Goal: Task Accomplishment & Management: Use online tool/utility

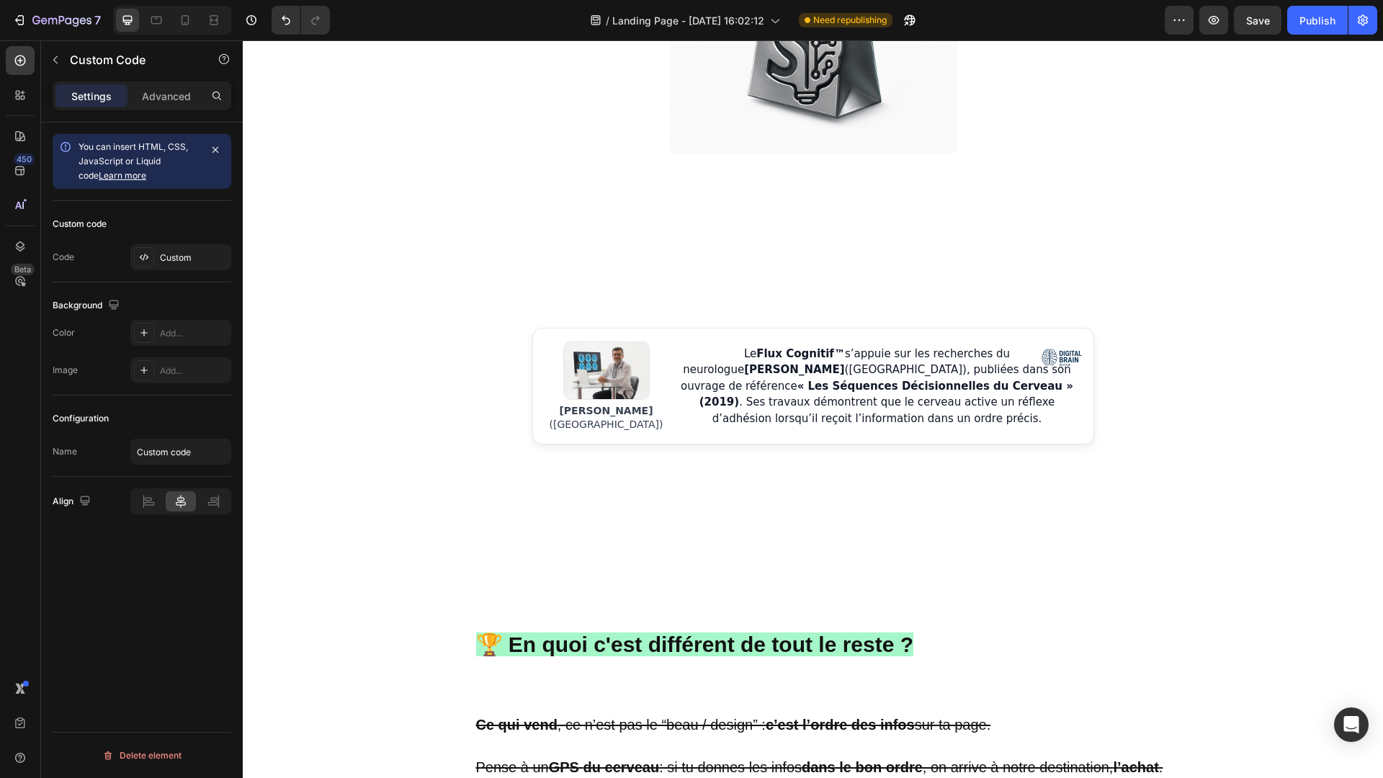
scroll to position [595, 0]
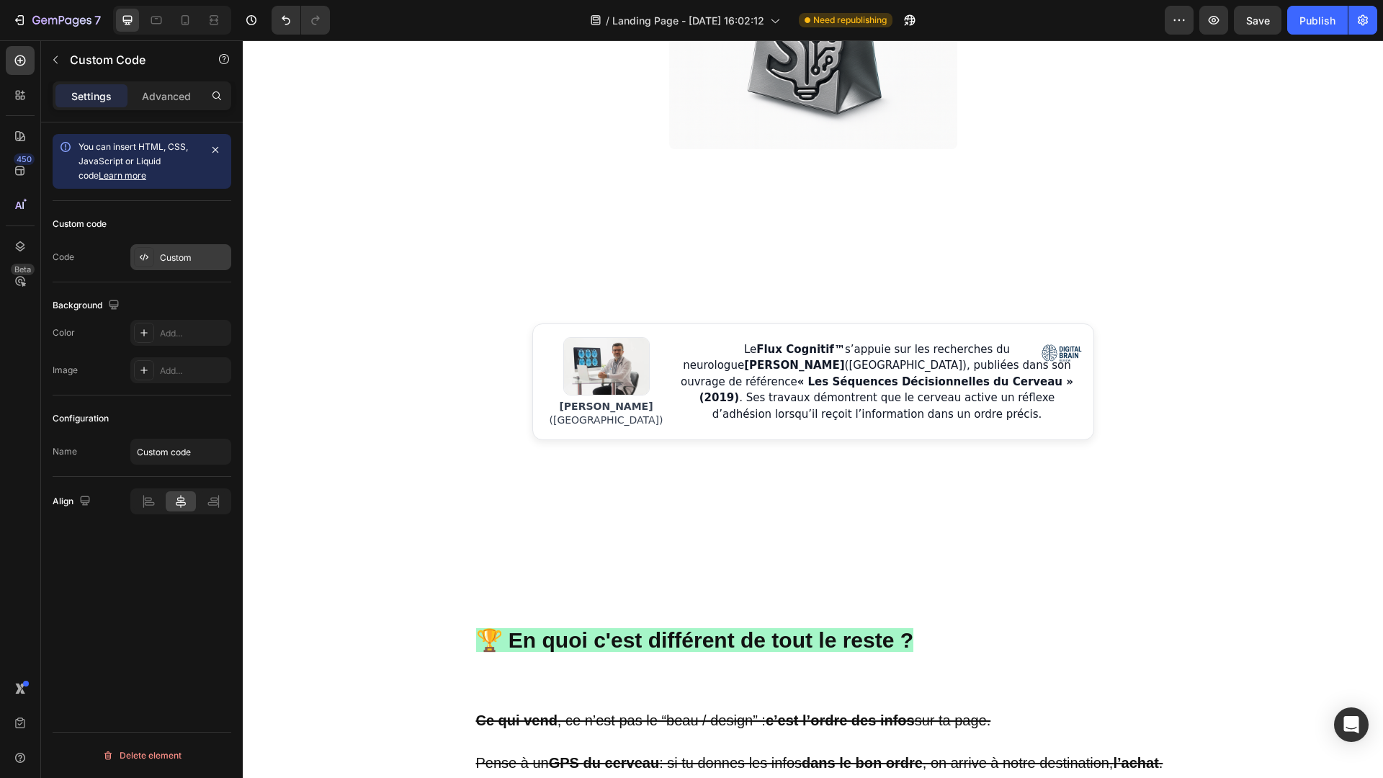
click at [178, 251] on div "Custom" at bounding box center [194, 257] width 68 height 13
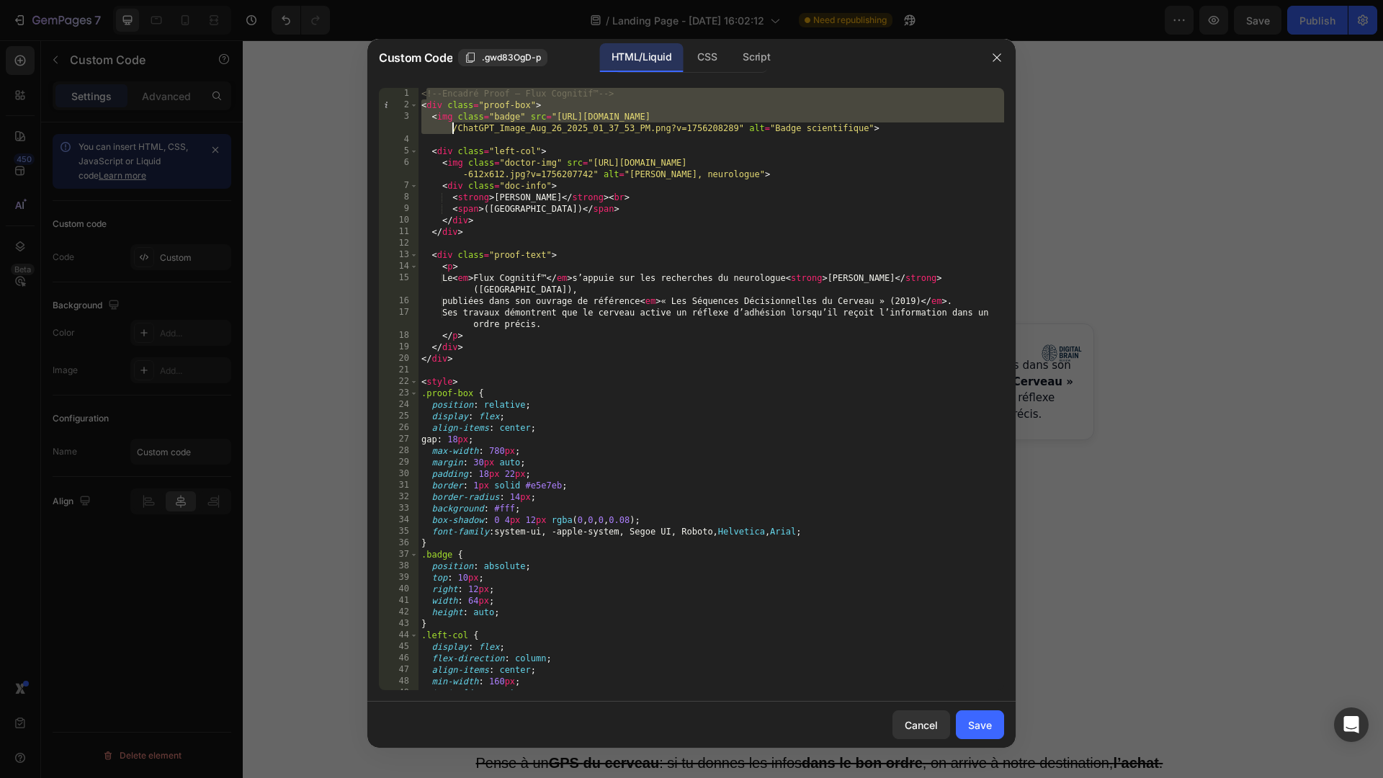
drag, startPoint x: 424, startPoint y: 92, endPoint x: 440, endPoint y: 126, distance: 37.4
click at [440, 126] on div "<!-- Encadré Proof – Flux Cognitif™ --> < div class = "proof-box" > < img class…" at bounding box center [710, 400] width 585 height 625
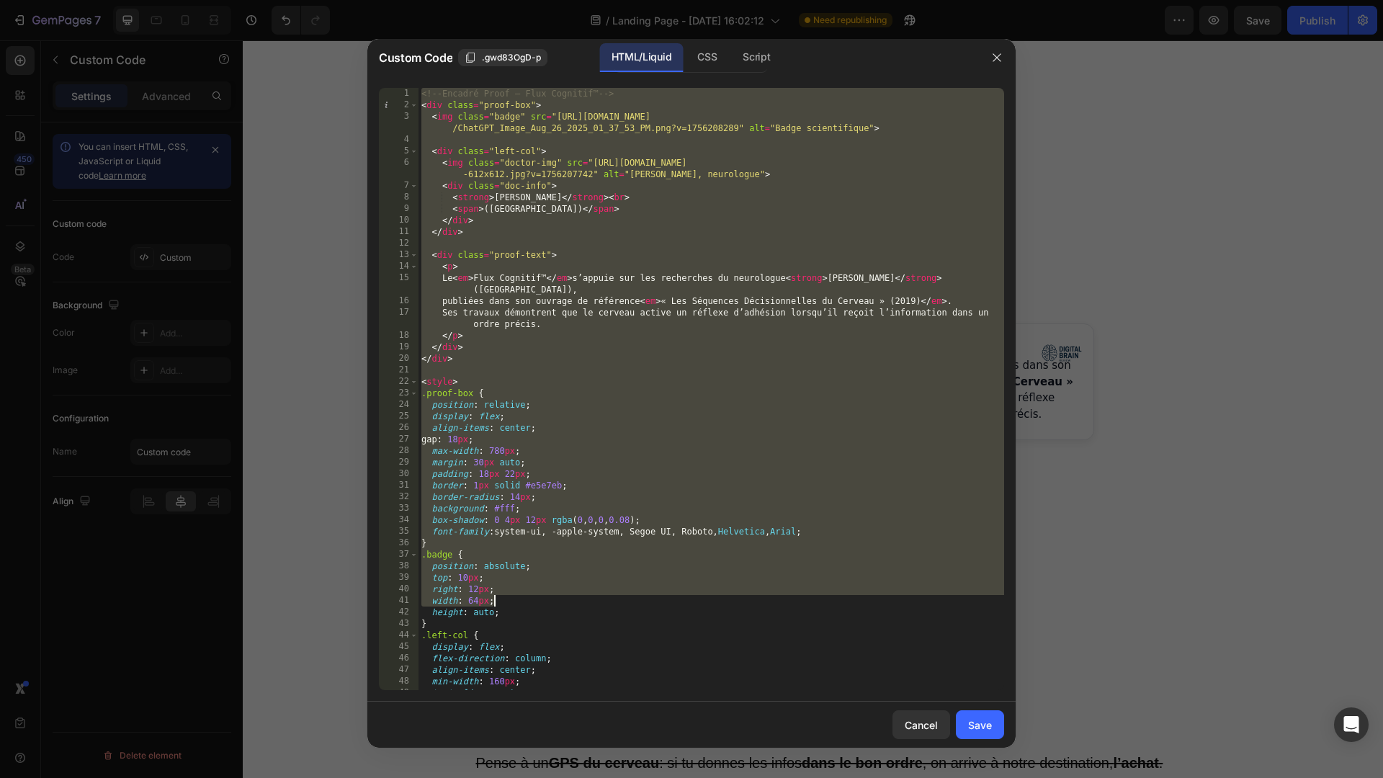
scroll to position [677, 0]
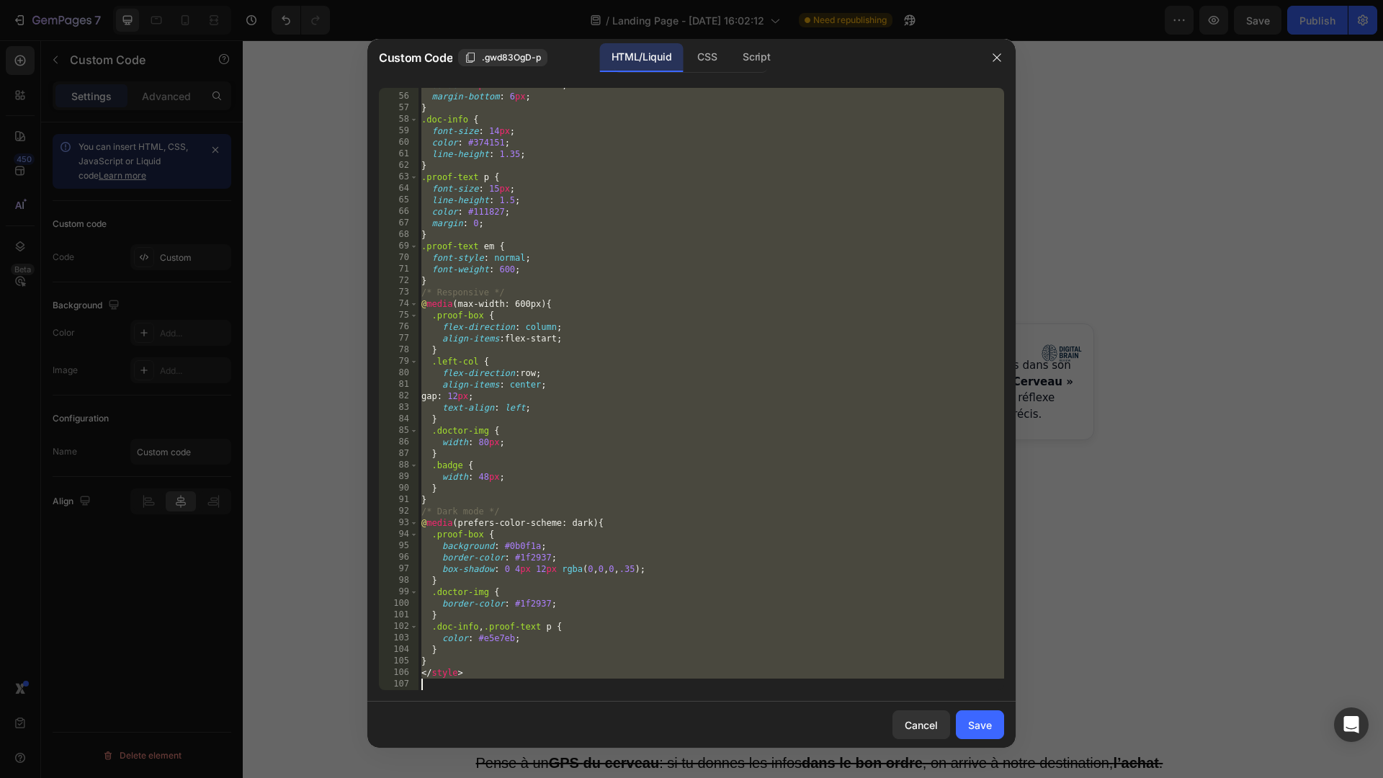
drag, startPoint x: 420, startPoint y: 91, endPoint x: 601, endPoint y: 777, distance: 709.9
click at [601, 777] on div "Custom Code .gwd83OgD-p HTML/Liquid CSS Script <div class="proof-box"> <img cla…" at bounding box center [691, 389] width 1383 height 778
type textarea "</style>"
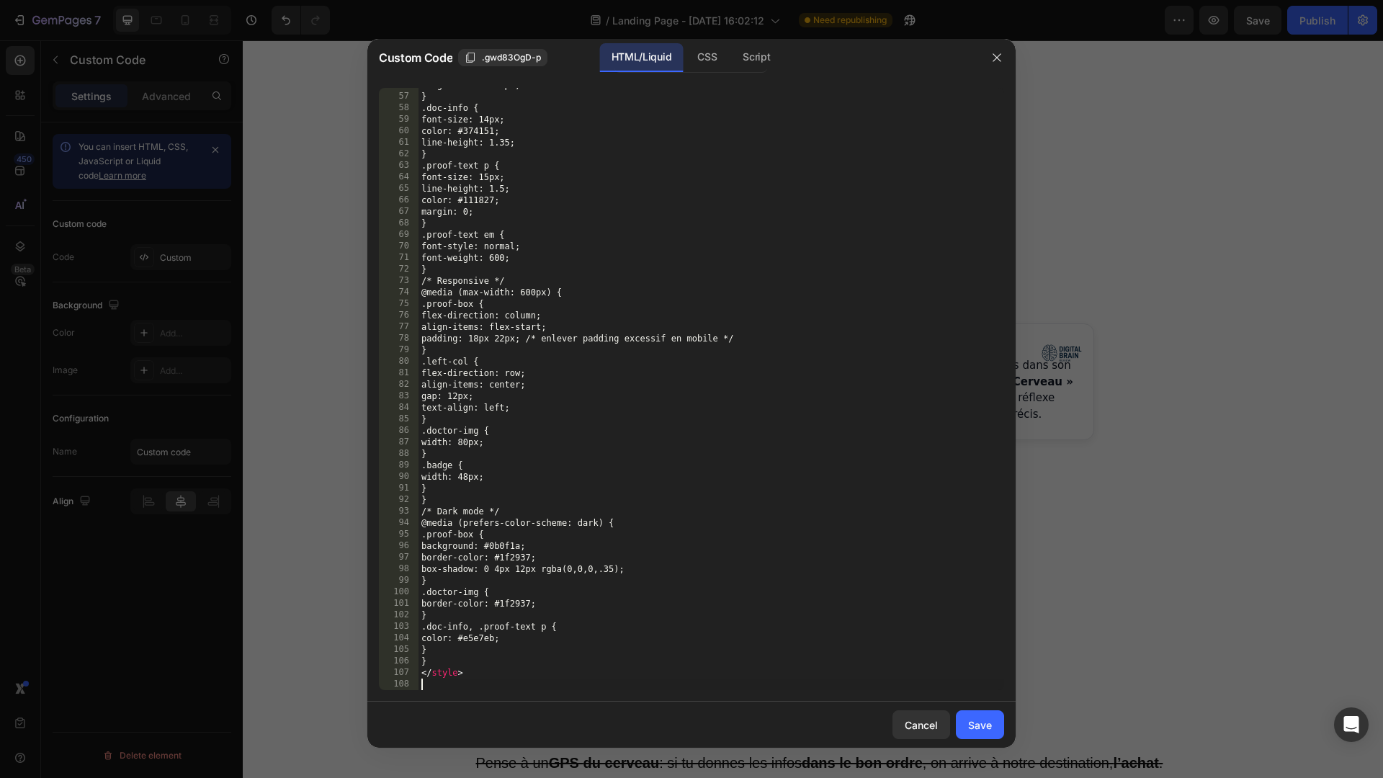
scroll to position [688, 0]
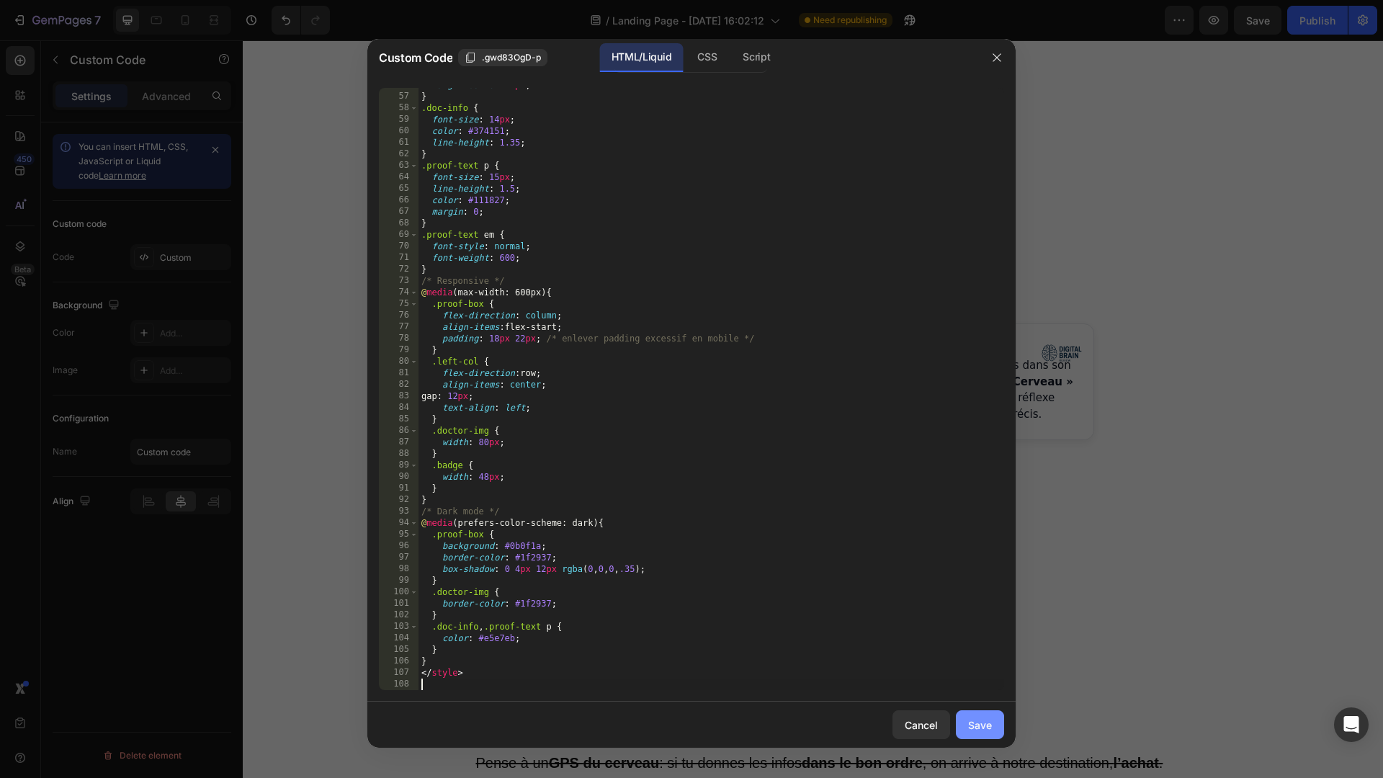
click at [984, 724] on div "Save" at bounding box center [980, 724] width 24 height 15
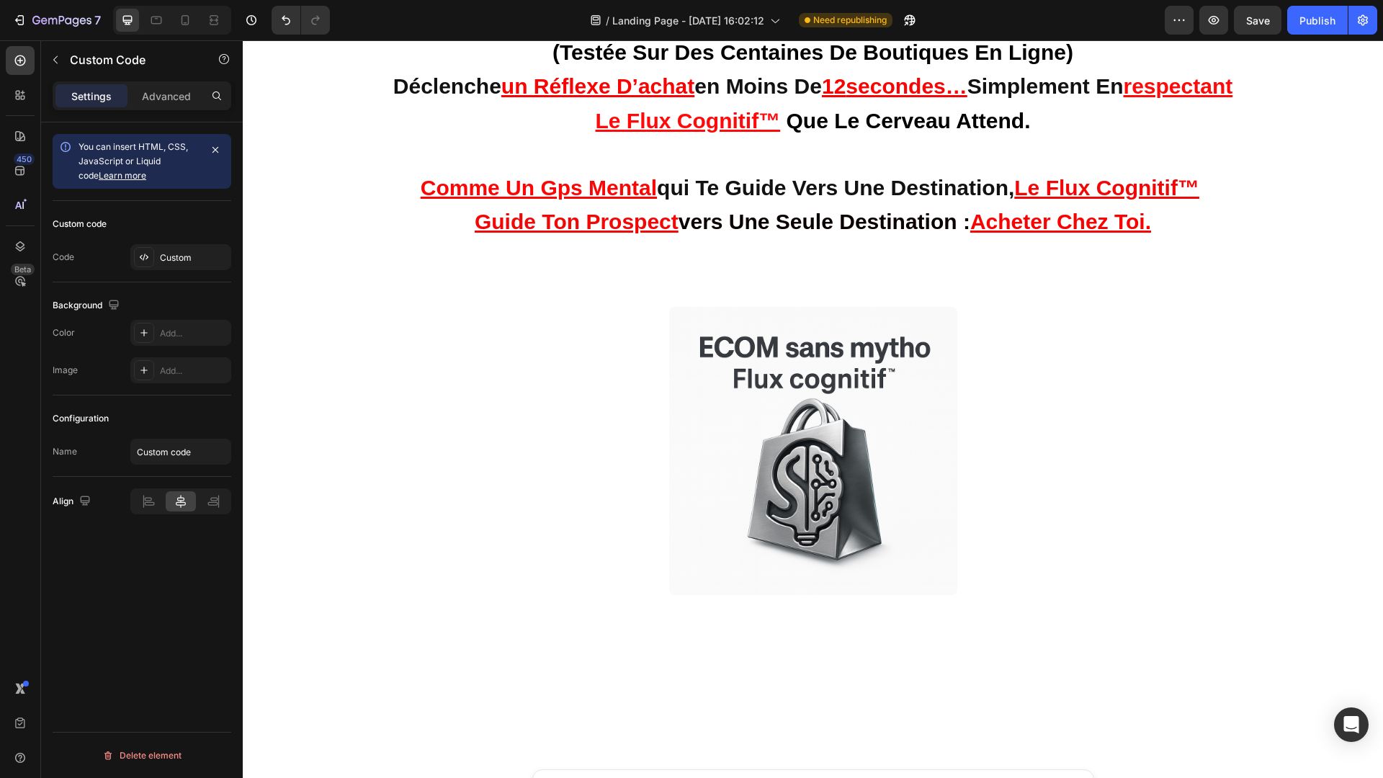
scroll to position [0, 0]
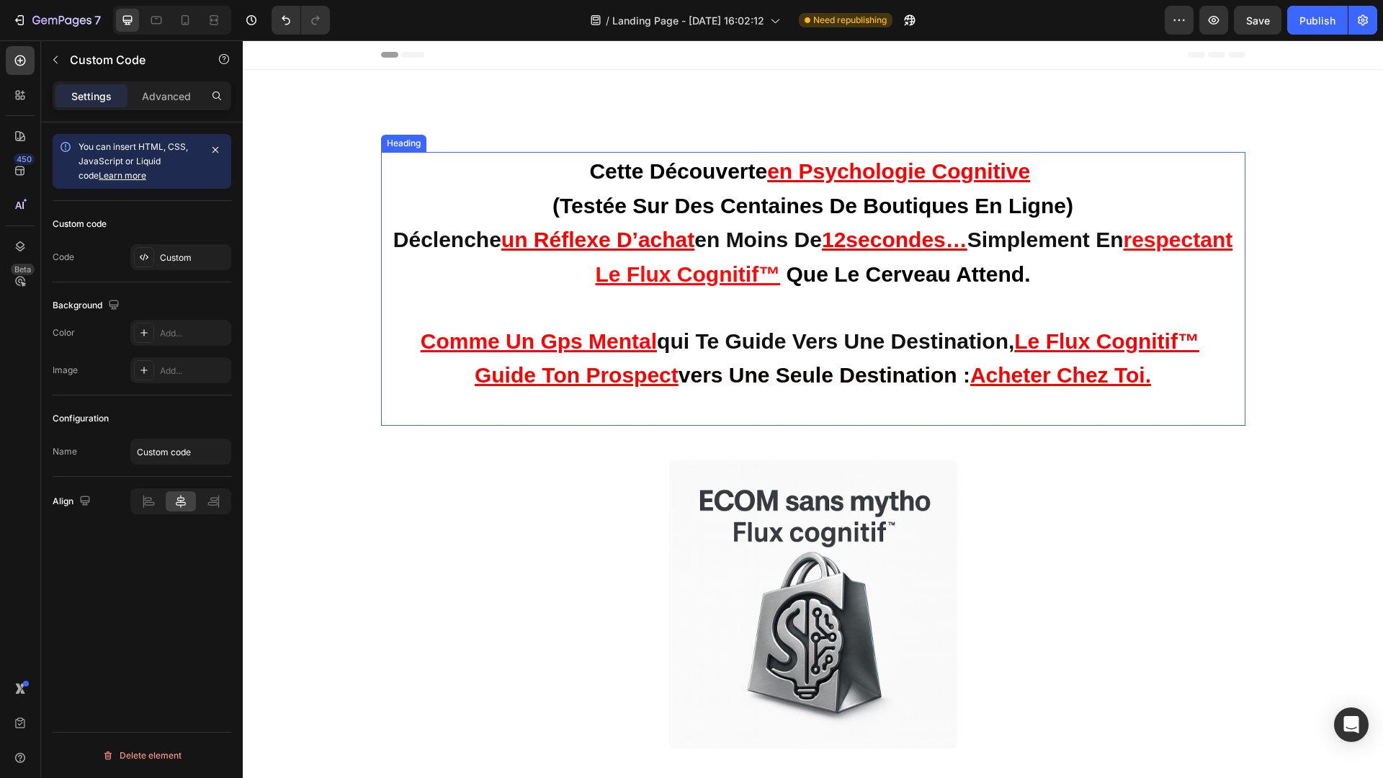
click at [1174, 363] on h2 "cette découverte en psychologie cognitive (testée sur des centaines de boutique…" at bounding box center [813, 289] width 864 height 274
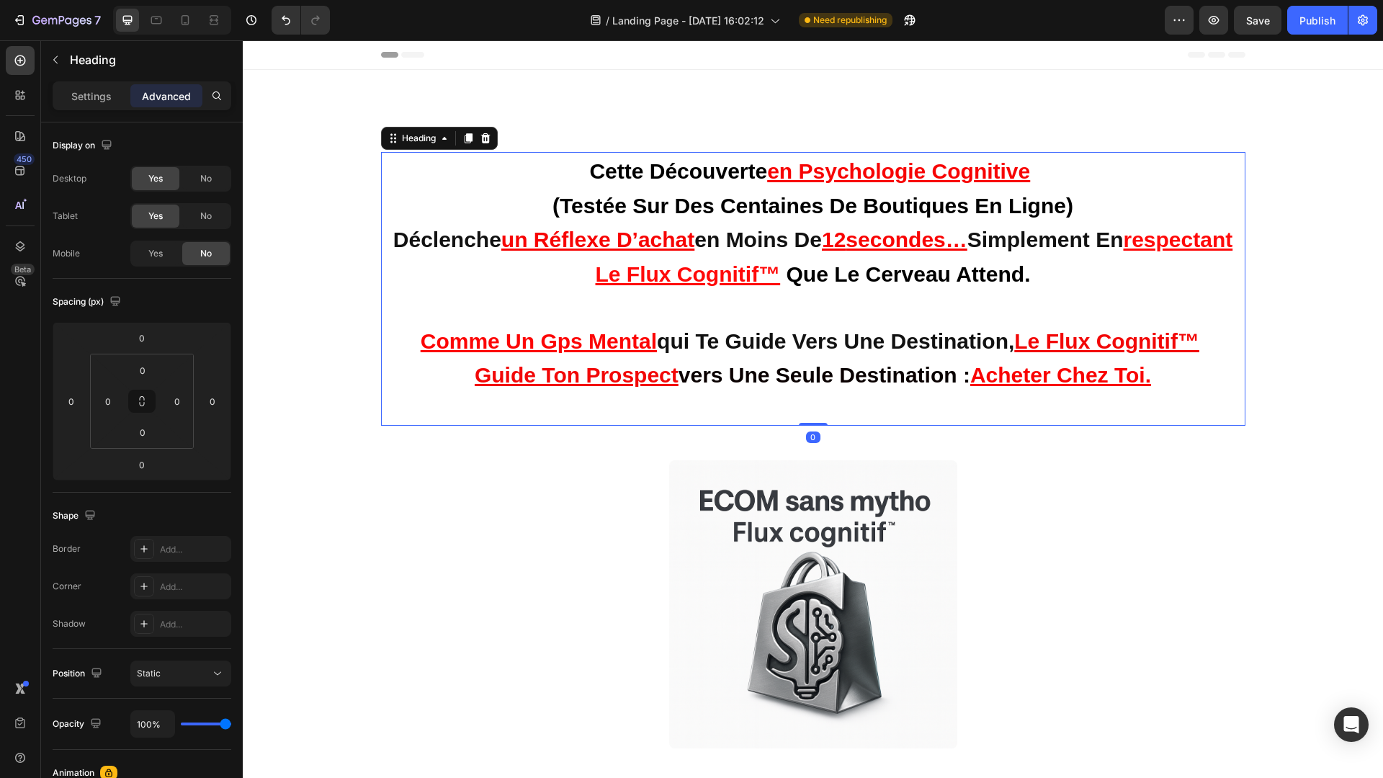
click at [1174, 368] on h2 "cette découverte en psychologie cognitive (testée sur des centaines de boutique…" at bounding box center [813, 289] width 864 height 274
click at [715, 218] on h2 "cette découverte en psychologie cognitive (testée sur des centaines de boutique…" at bounding box center [813, 289] width 864 height 274
click at [498, 172] on p "cette découverte en psychologie cognitive (testée sur des centaines de boutique…" at bounding box center [813, 288] width 847 height 271
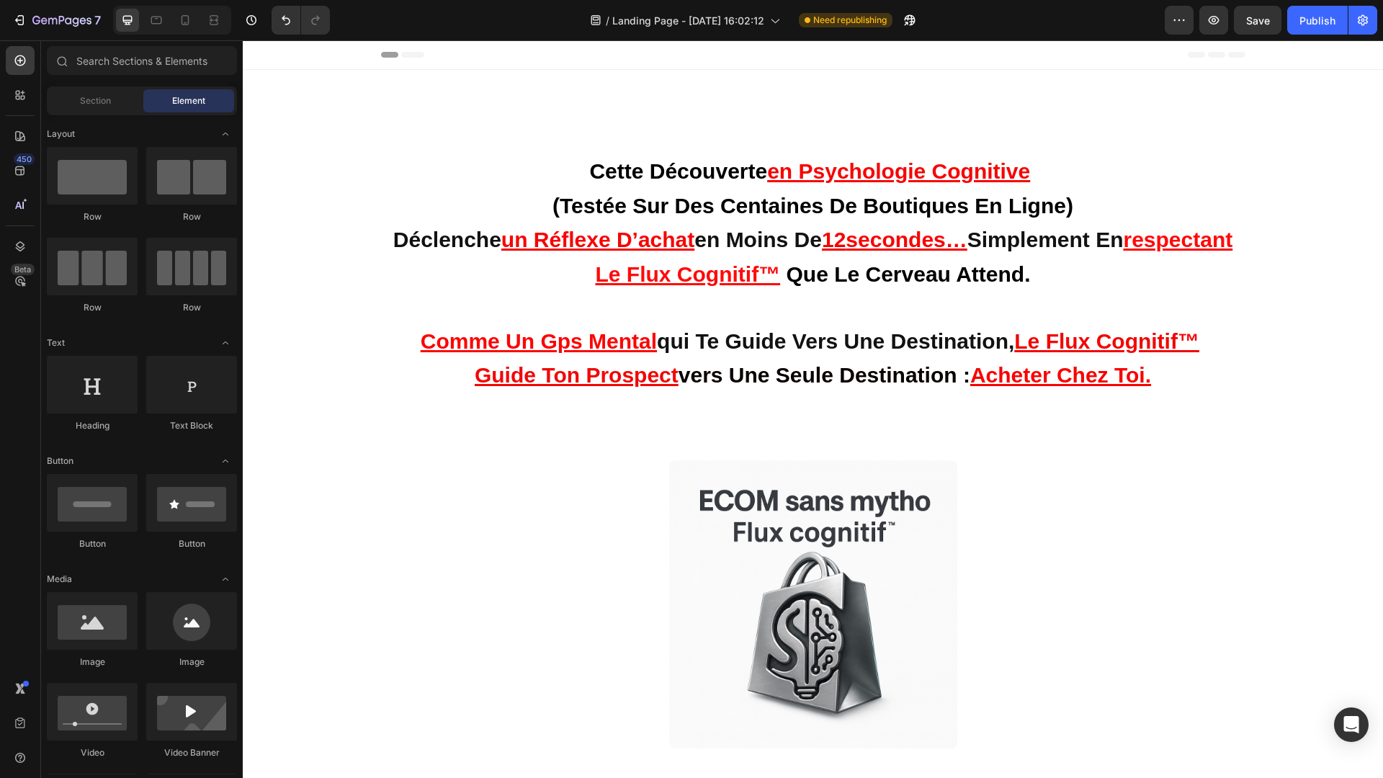
click at [552, 401] on p "⁠⁠⁠⁠⁠⁠⁠ cette découverte en psychologie cognitive (testée sur des centaines de …" at bounding box center [813, 288] width 847 height 271
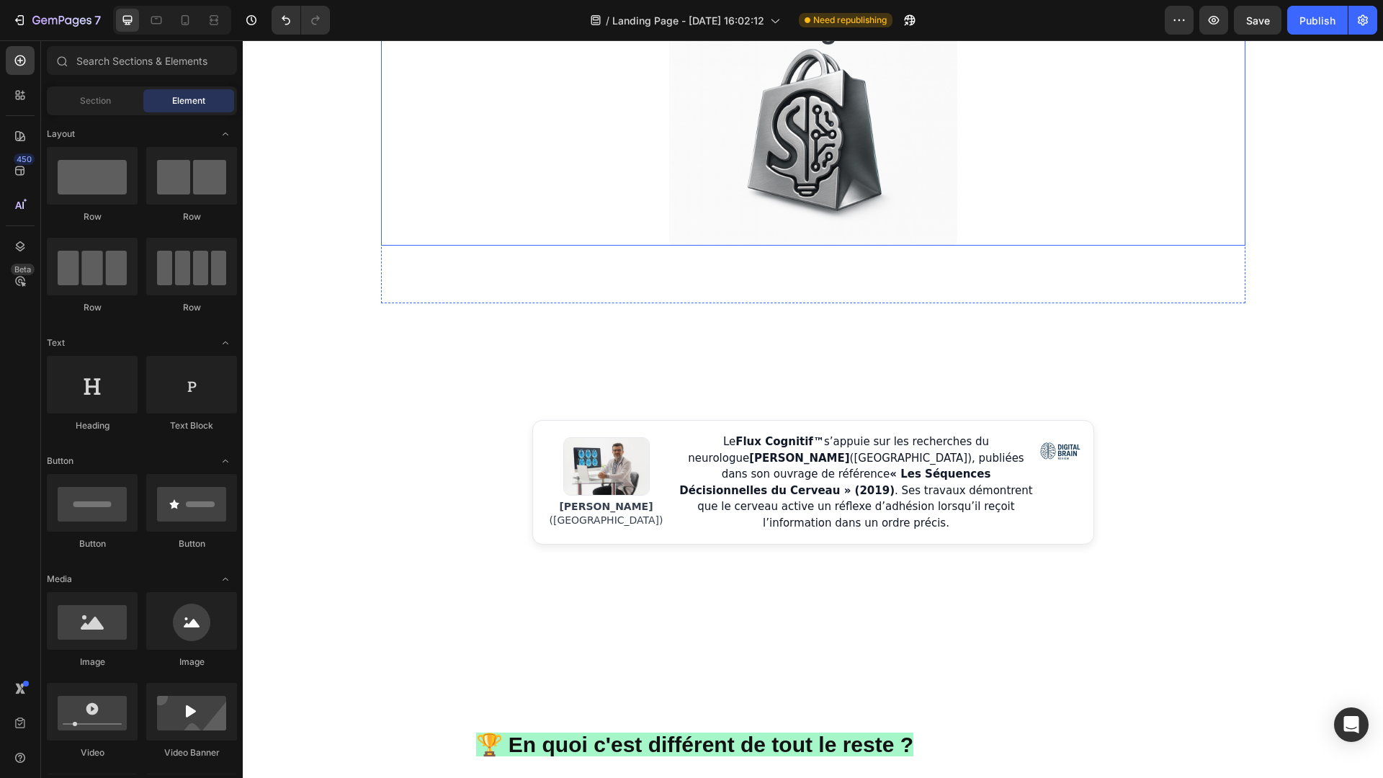
scroll to position [470, 0]
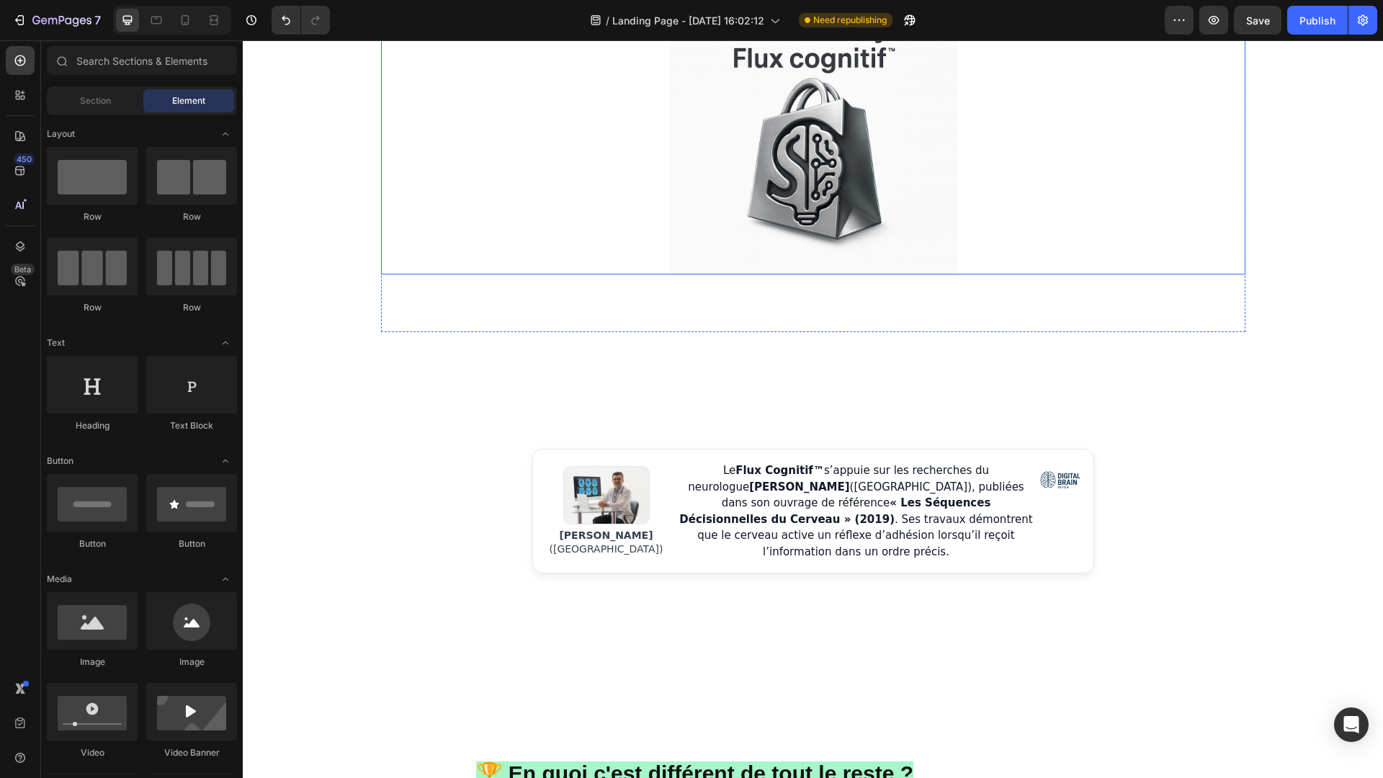
click at [822, 271] on img at bounding box center [813, 130] width 288 height 288
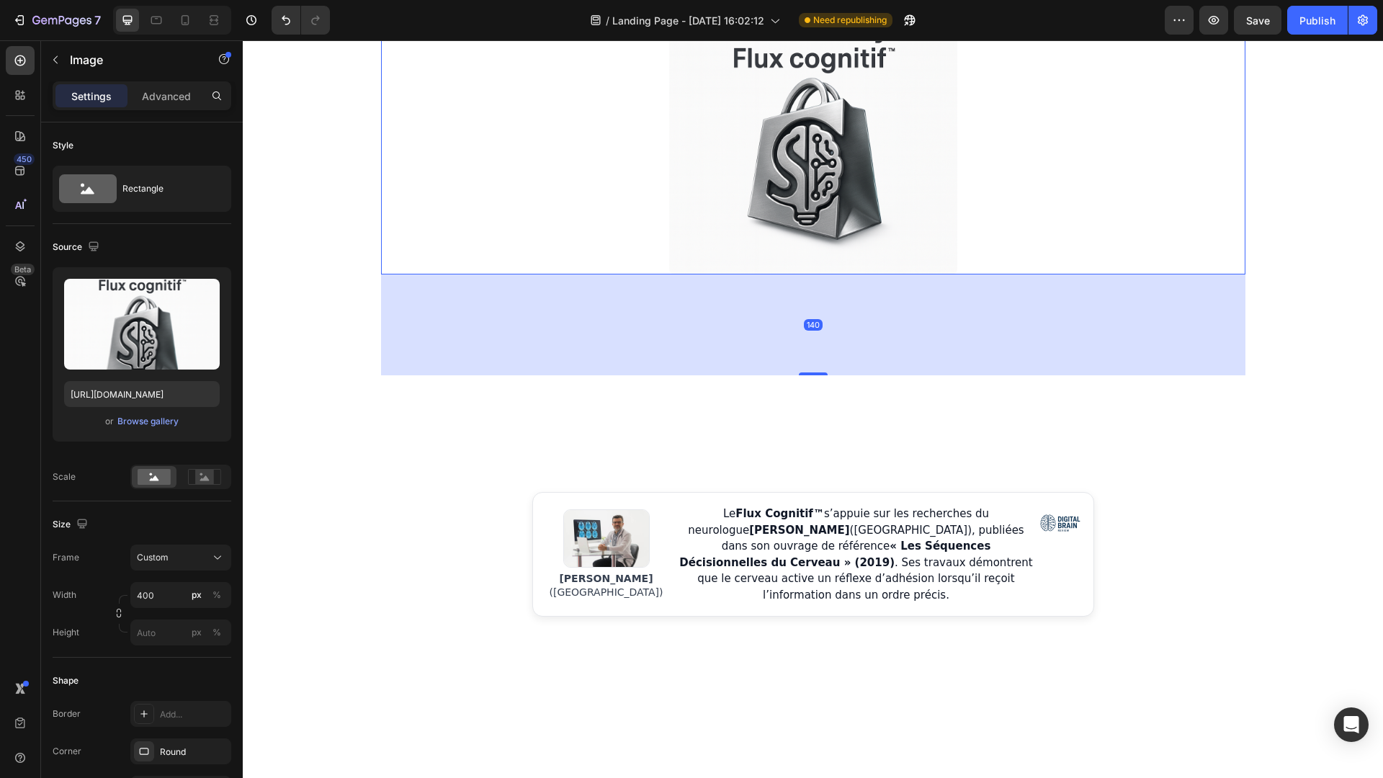
drag, startPoint x: 822, startPoint y: 329, endPoint x: 830, endPoint y: 372, distance: 43.8
click at [830, 274] on div "140" at bounding box center [813, 274] width 864 height 0
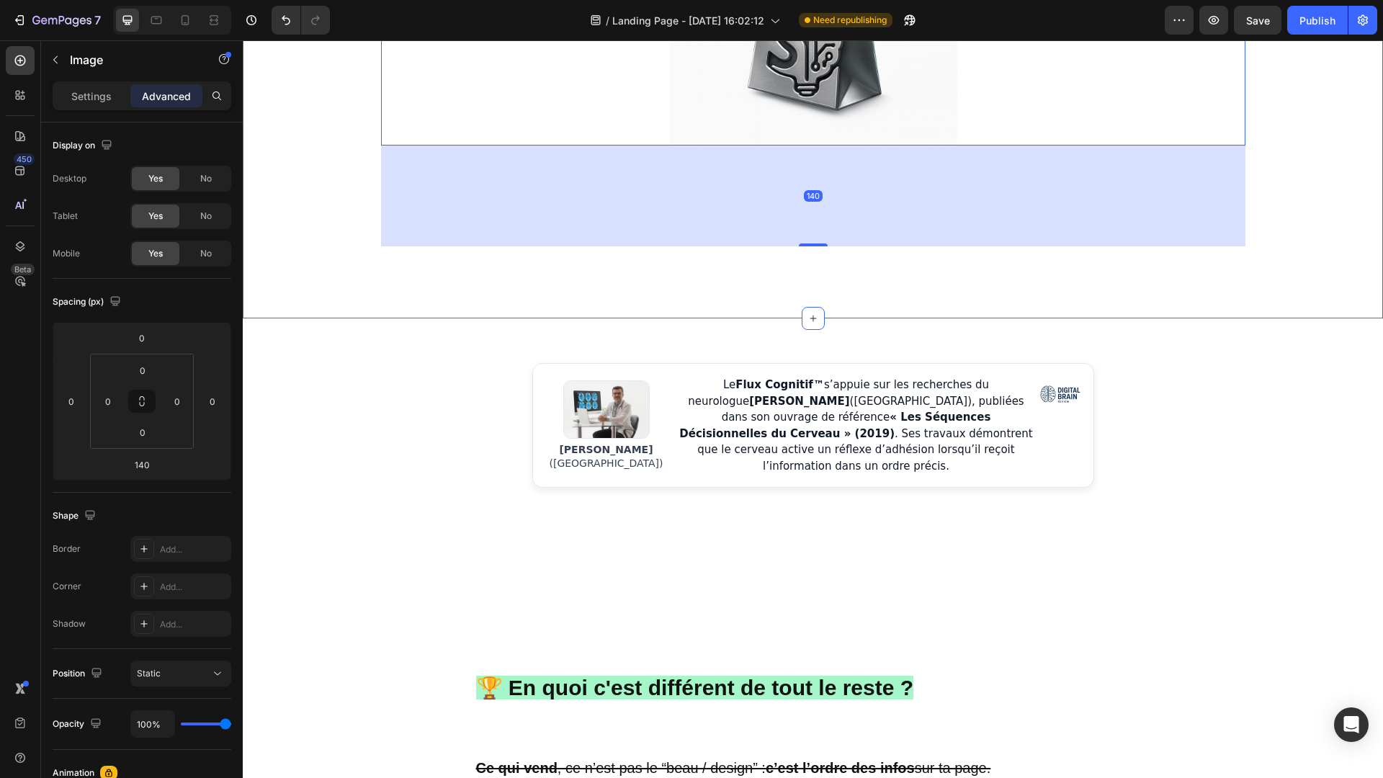
scroll to position [601, 0]
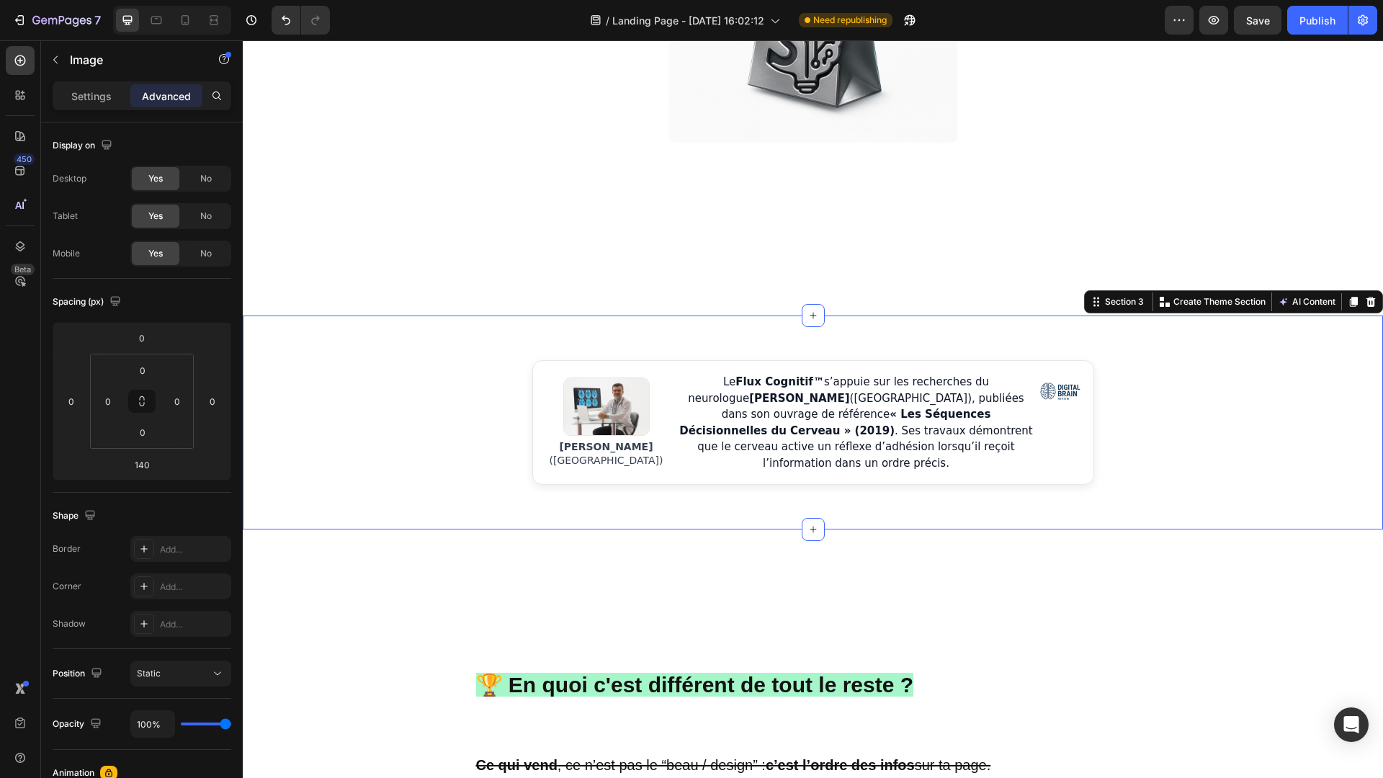
click at [778, 512] on div "[PERSON_NAME] ([GEOGRAPHIC_DATA]) Le Flux Cognitif™ s’appuie sur les recherches…" at bounding box center [813, 422] width 1140 height 214
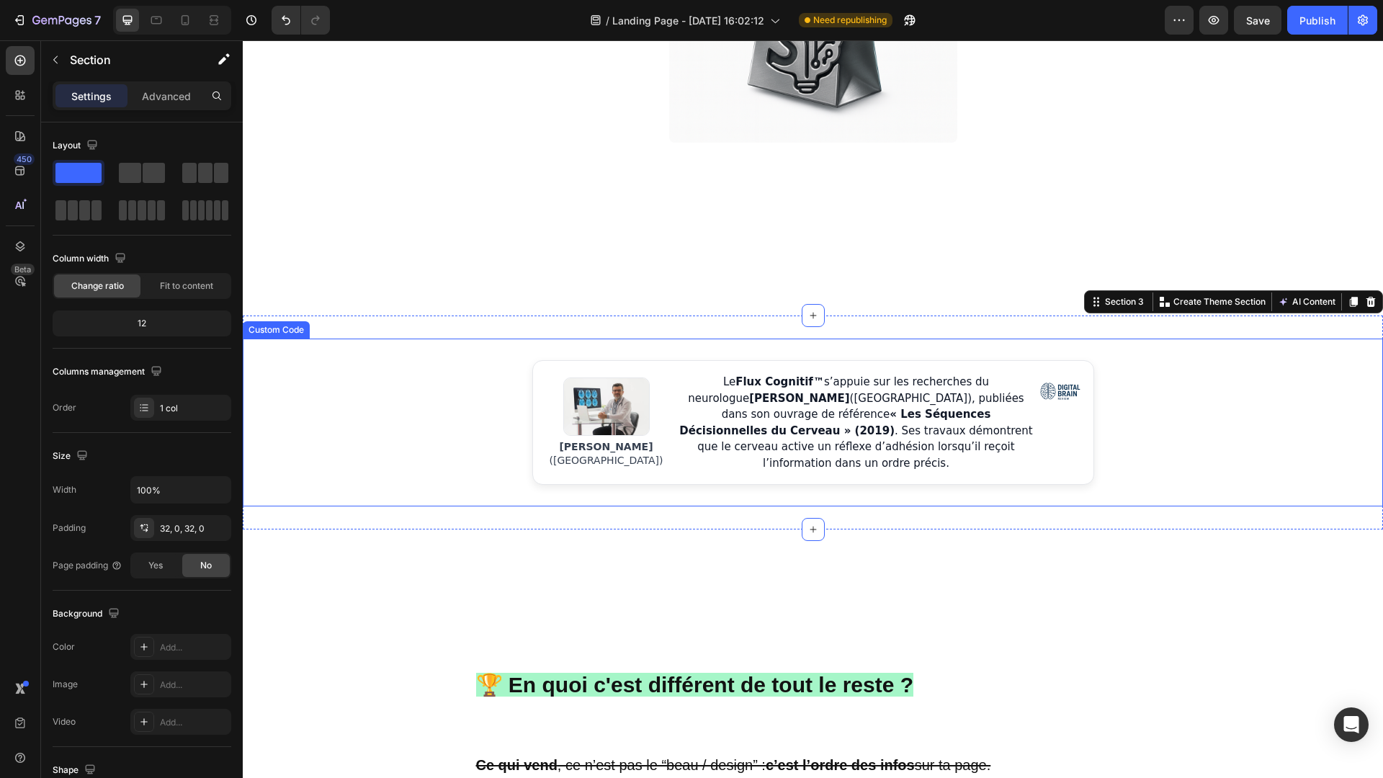
click at [803, 454] on p "Le Flux Cognitif™ s’appuie sur les recherches du neurologue [PERSON_NAME] ([GEO…" at bounding box center [856, 422] width 359 height 97
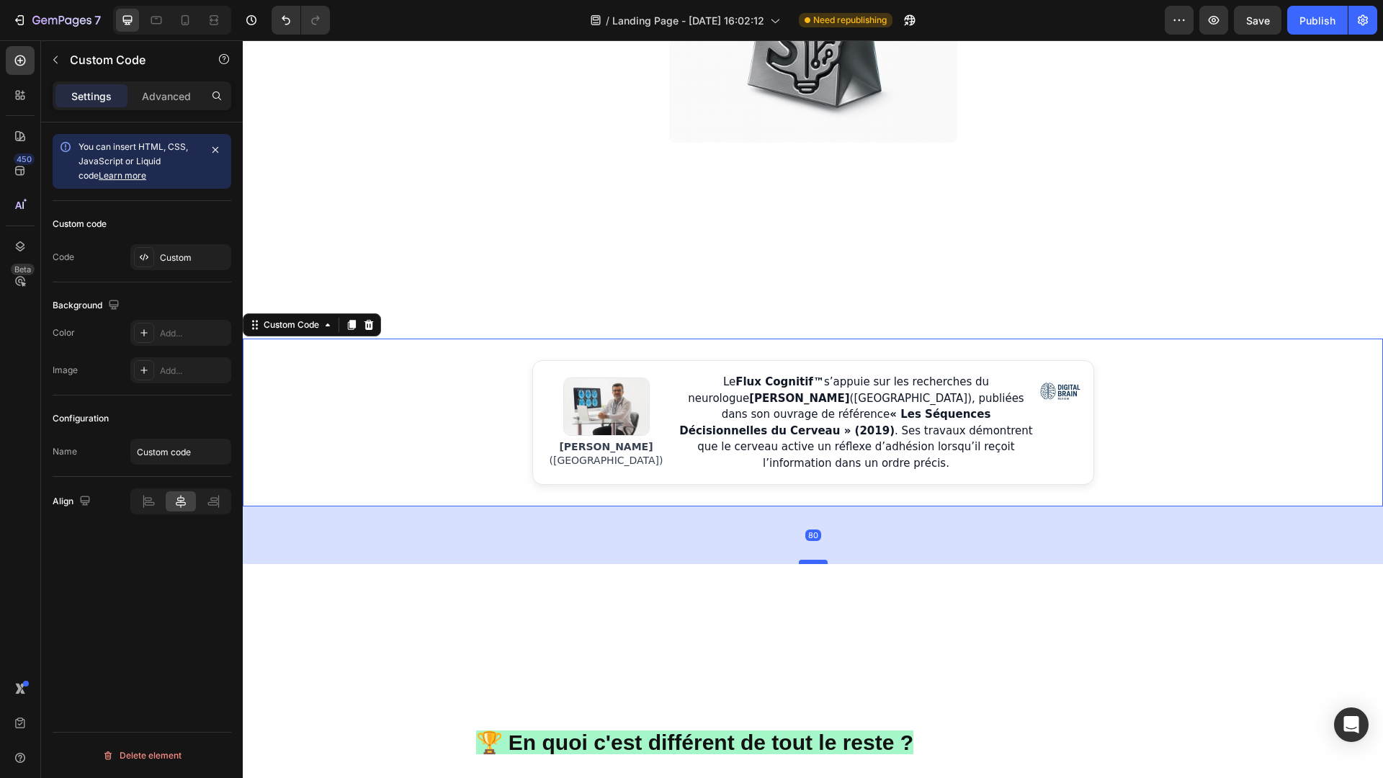
drag, startPoint x: 814, startPoint y: 496, endPoint x: 819, endPoint y: 554, distance: 57.8
click at [819, 560] on div at bounding box center [813, 562] width 29 height 4
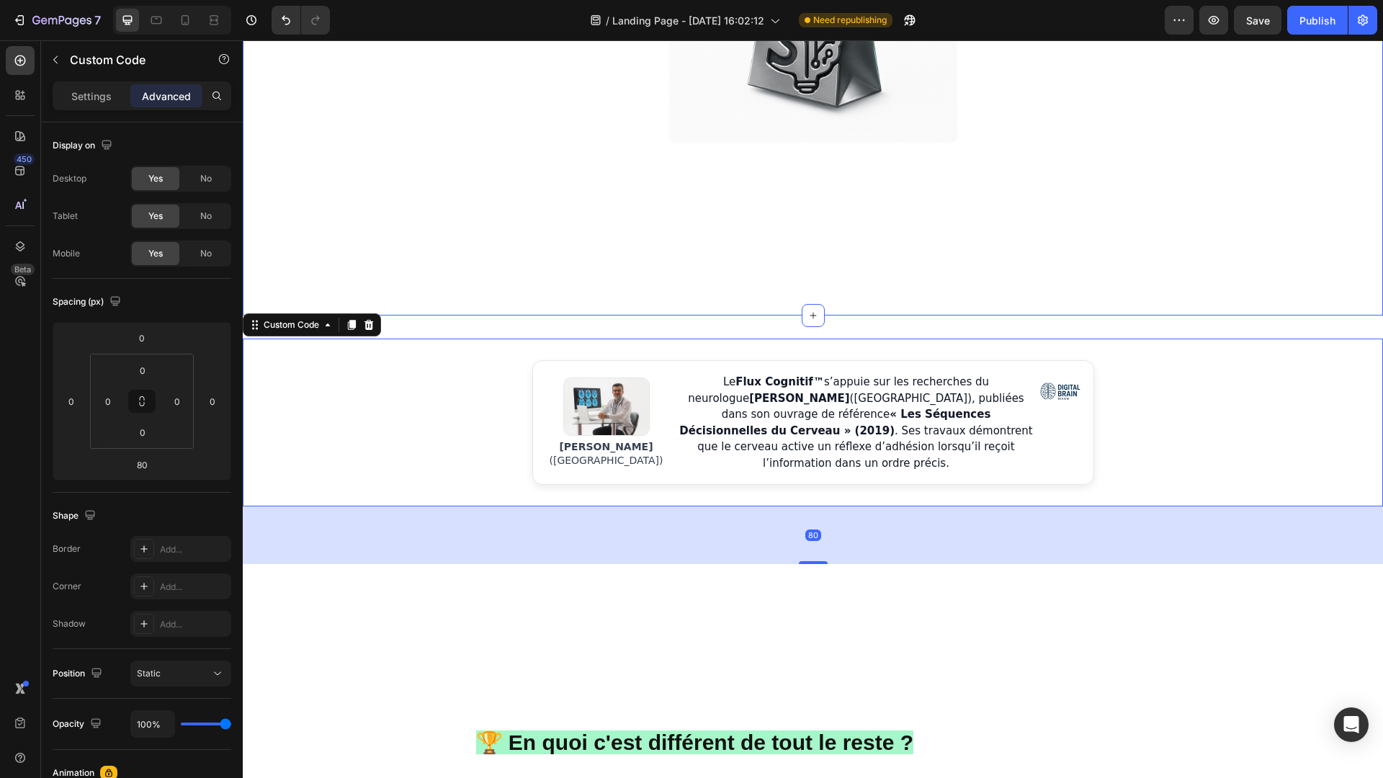
click at [1013, 261] on div "Image JE veux rejoindre ecom sans mytho 🚀 Button Row Voici quelques résultats d…" at bounding box center [813, 85] width 1140 height 461
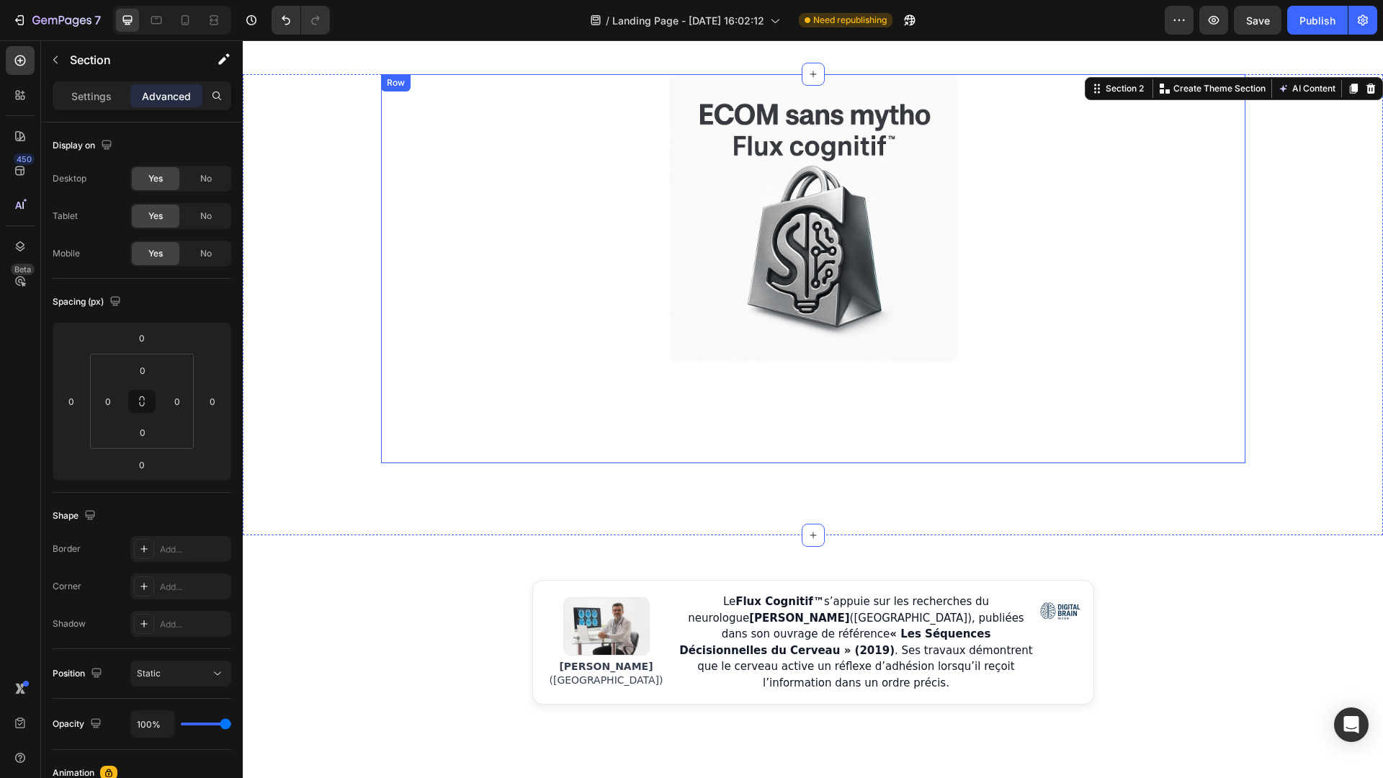
scroll to position [672, 0]
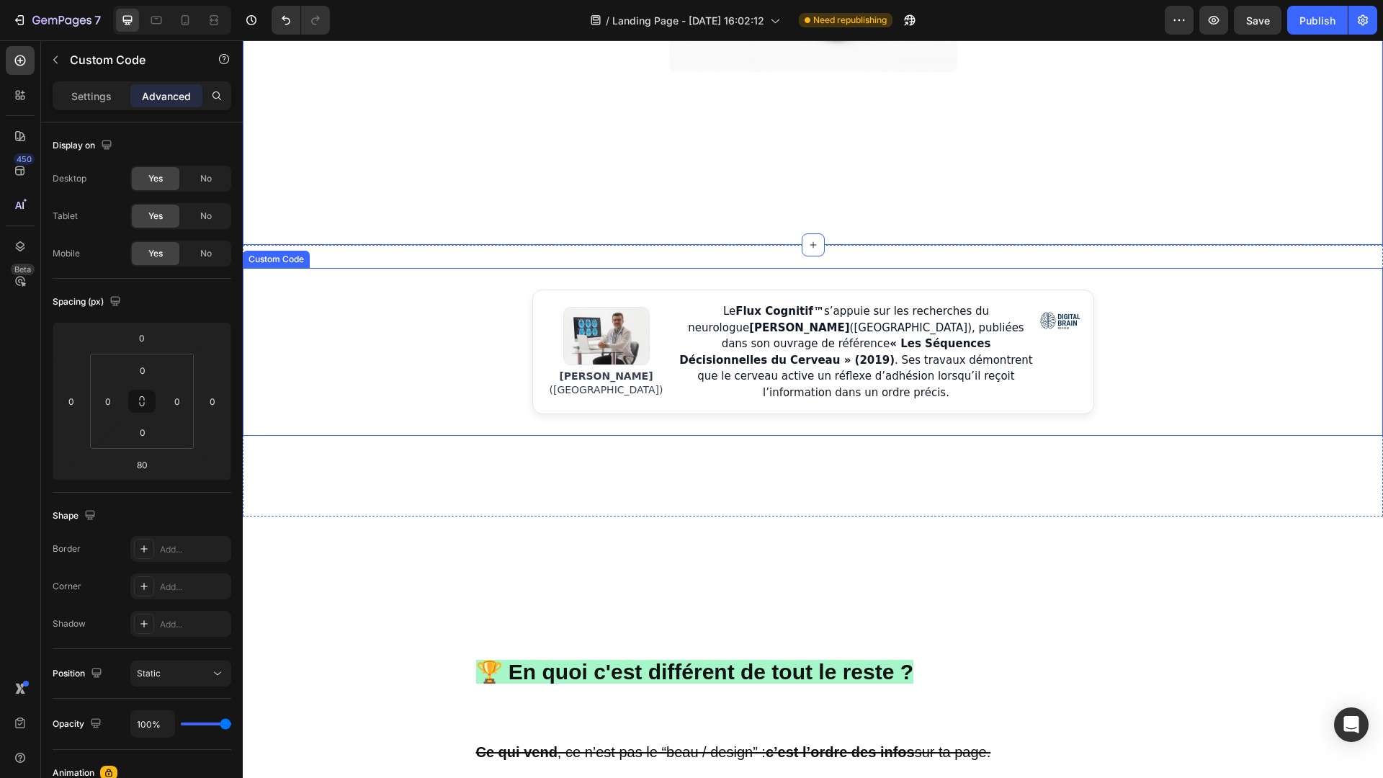
click at [781, 395] on div "[PERSON_NAME] ([GEOGRAPHIC_DATA]) Le Flux Cognitif™ s’appuie sur les recherches…" at bounding box center [813, 351] width 562 height 125
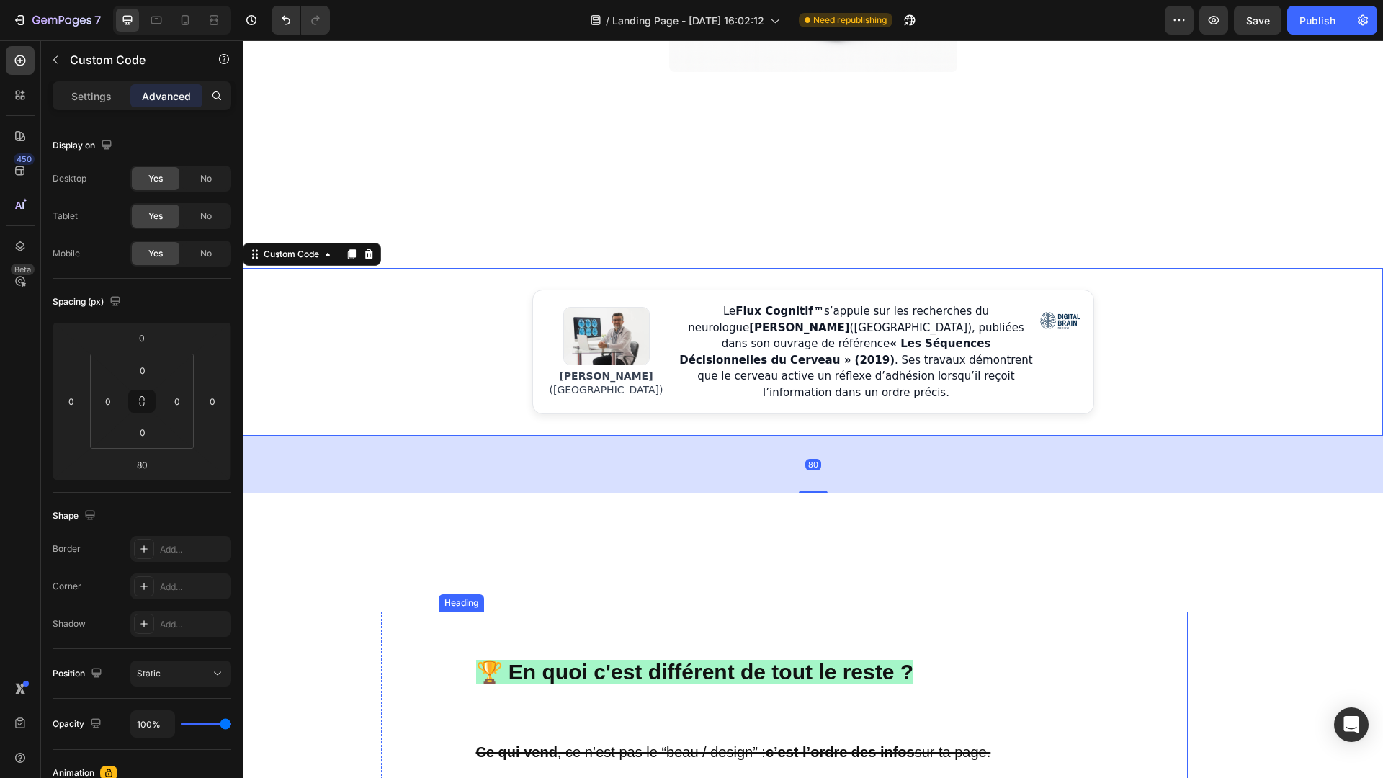
click at [758, 663] on strong "🏆 En quoi c'est différent de tout le reste ?" at bounding box center [695, 672] width 438 height 24
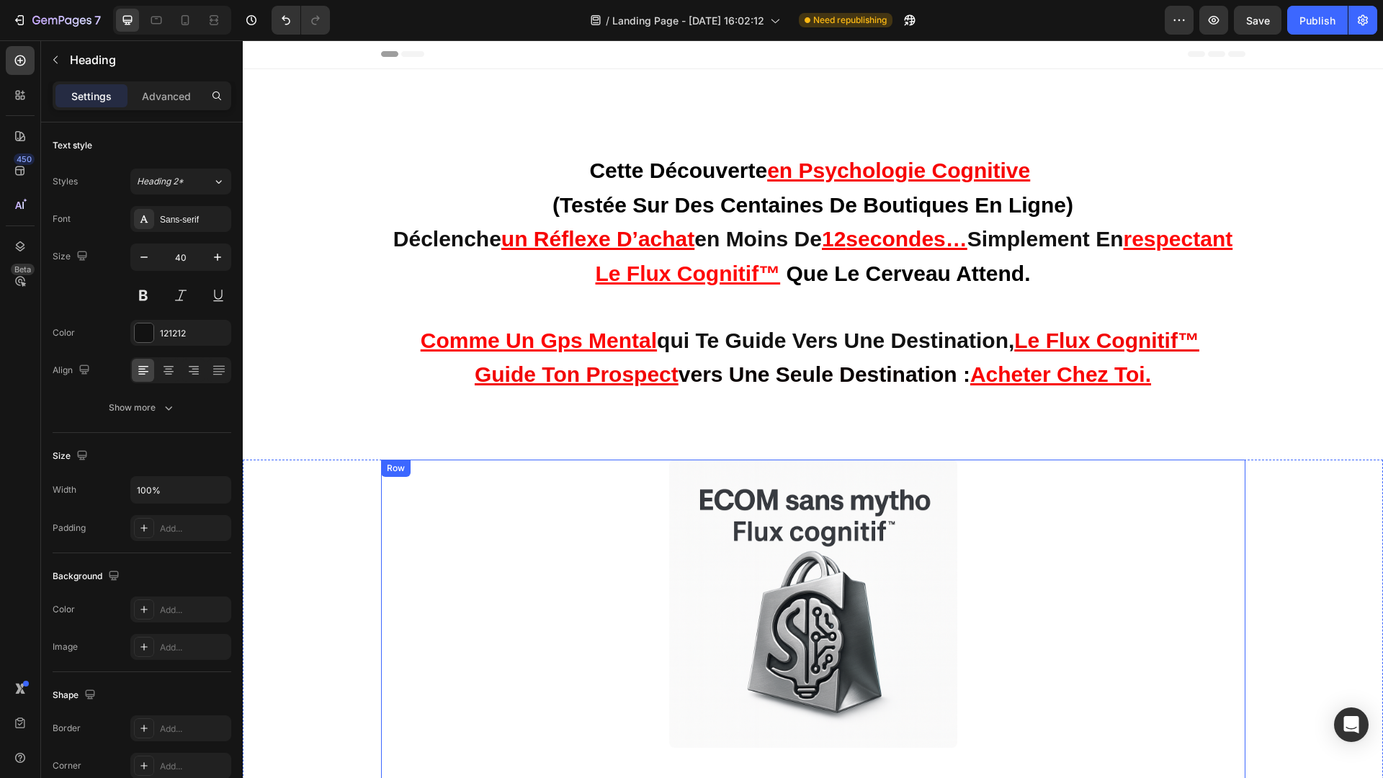
scroll to position [0, 0]
click at [1255, 28] on button "Save" at bounding box center [1258, 20] width 48 height 29
click at [1321, 20] on div "Publish" at bounding box center [1317, 20] width 36 height 15
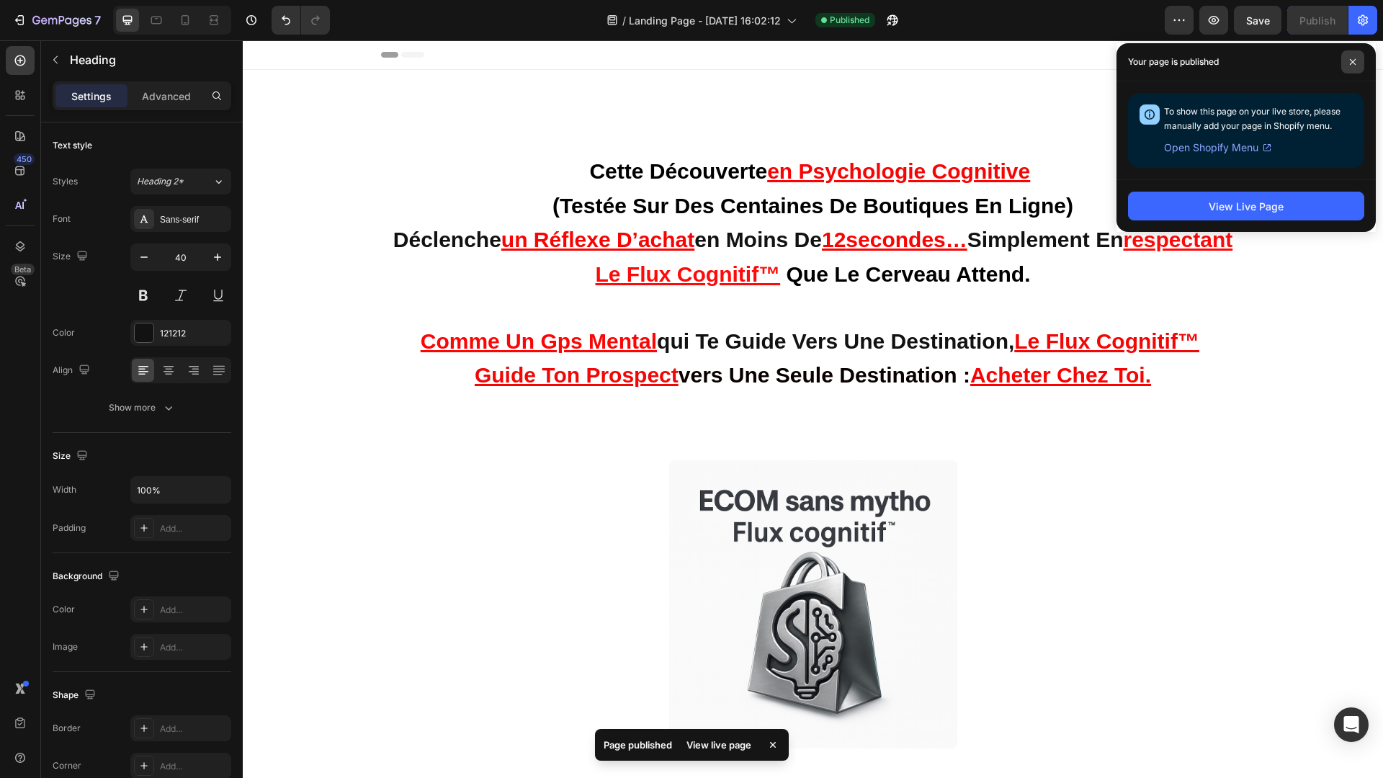
click at [1355, 61] on icon at bounding box center [1352, 61] width 7 height 7
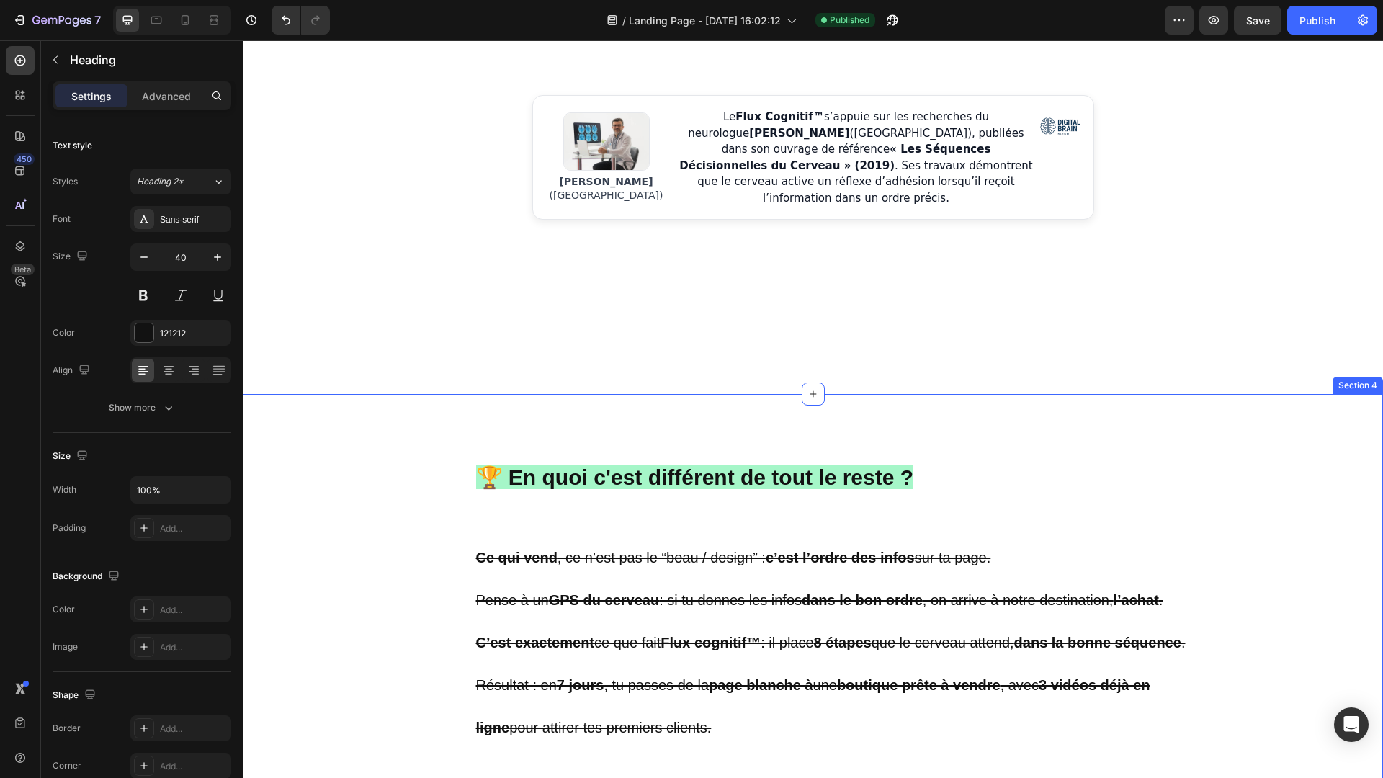
scroll to position [1003, 0]
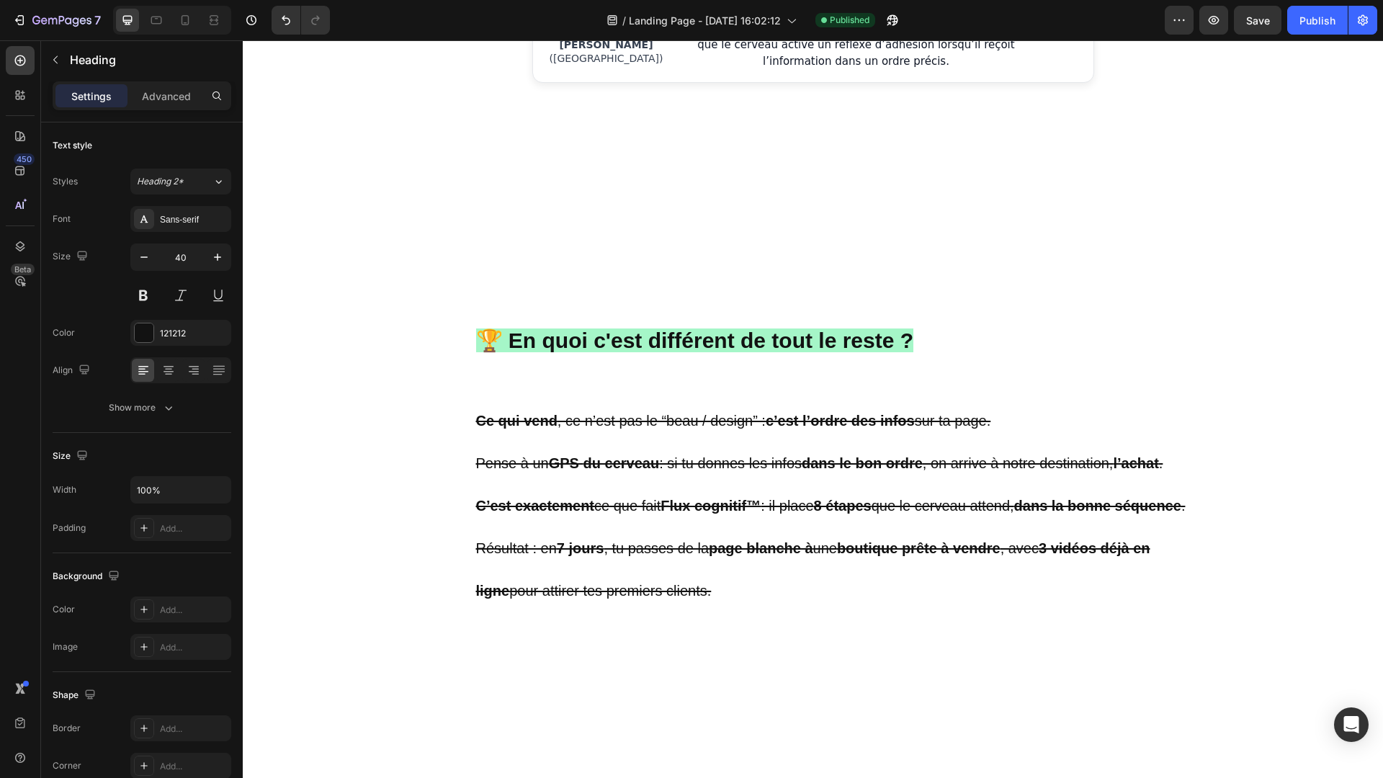
click at [183, 22] on icon at bounding box center [185, 20] width 14 height 14
type input "32"
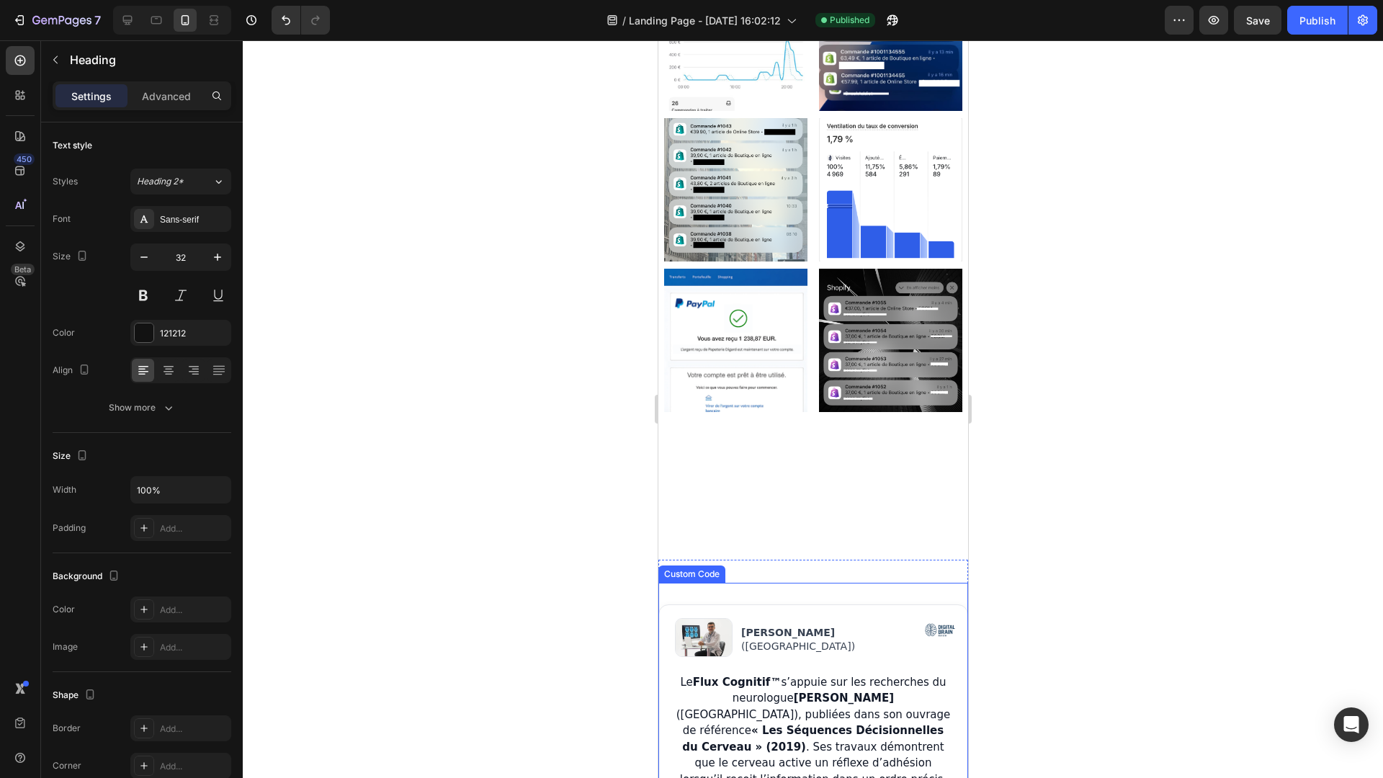
scroll to position [1033, 0]
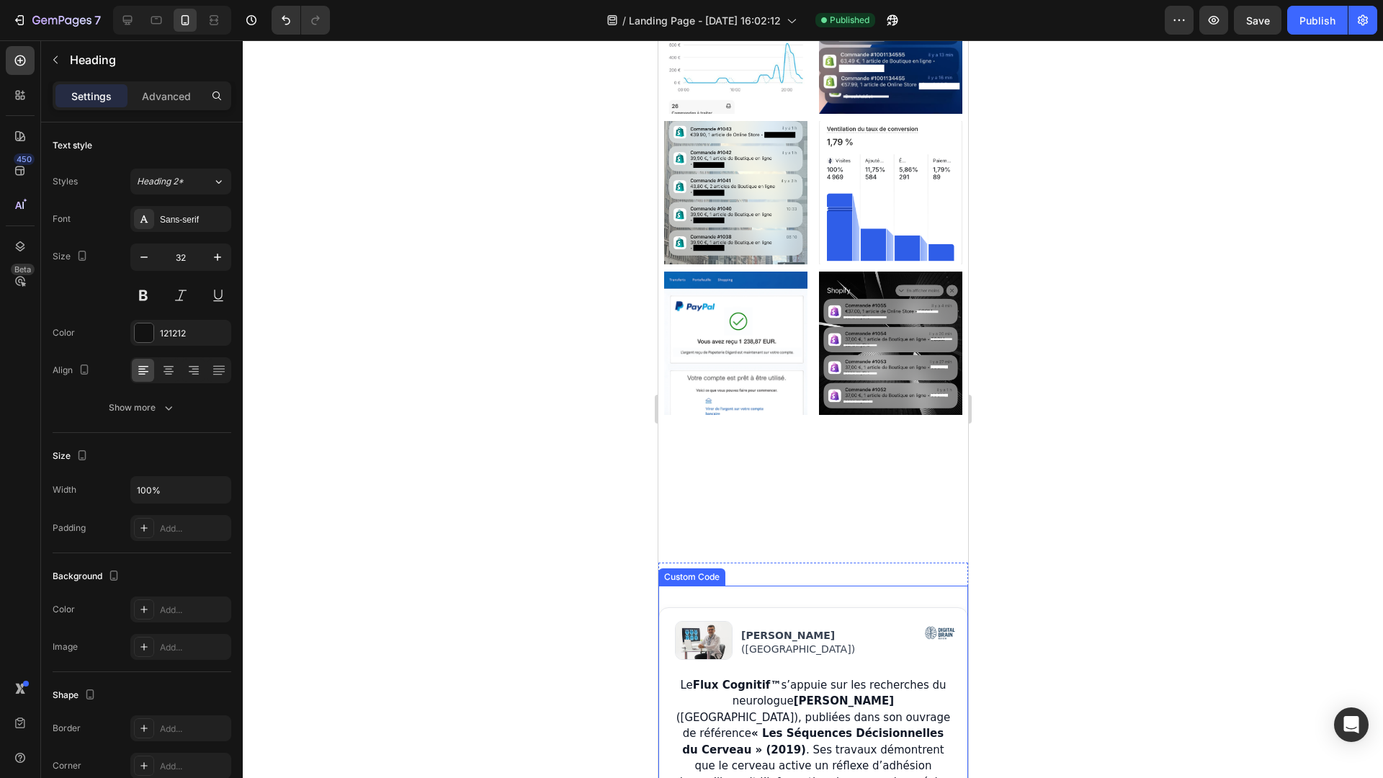
click at [868, 682] on p "Le Flux Cognitif™ s’appuie sur les recherches du neurologue [PERSON_NAME] ([GEO…" at bounding box center [812, 734] width 277 height 114
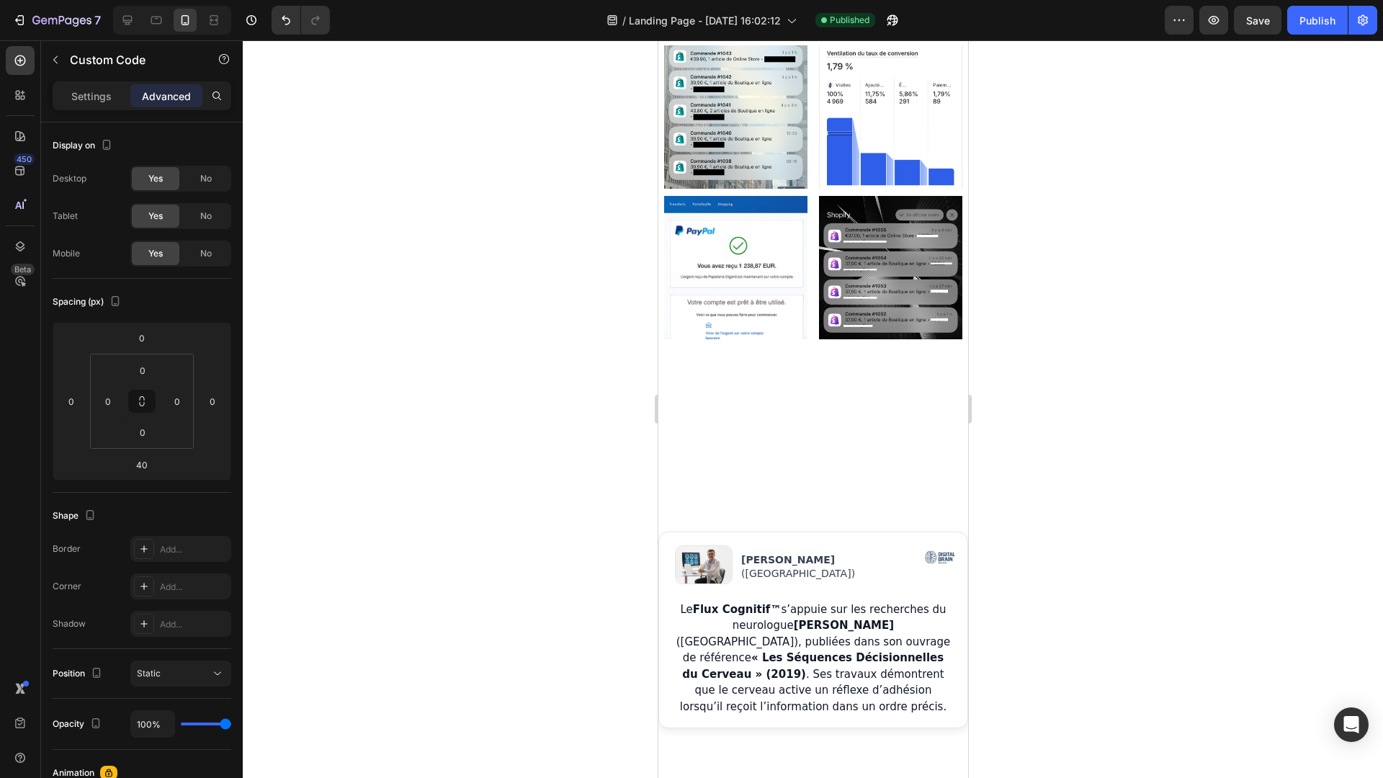
scroll to position [1334, 0]
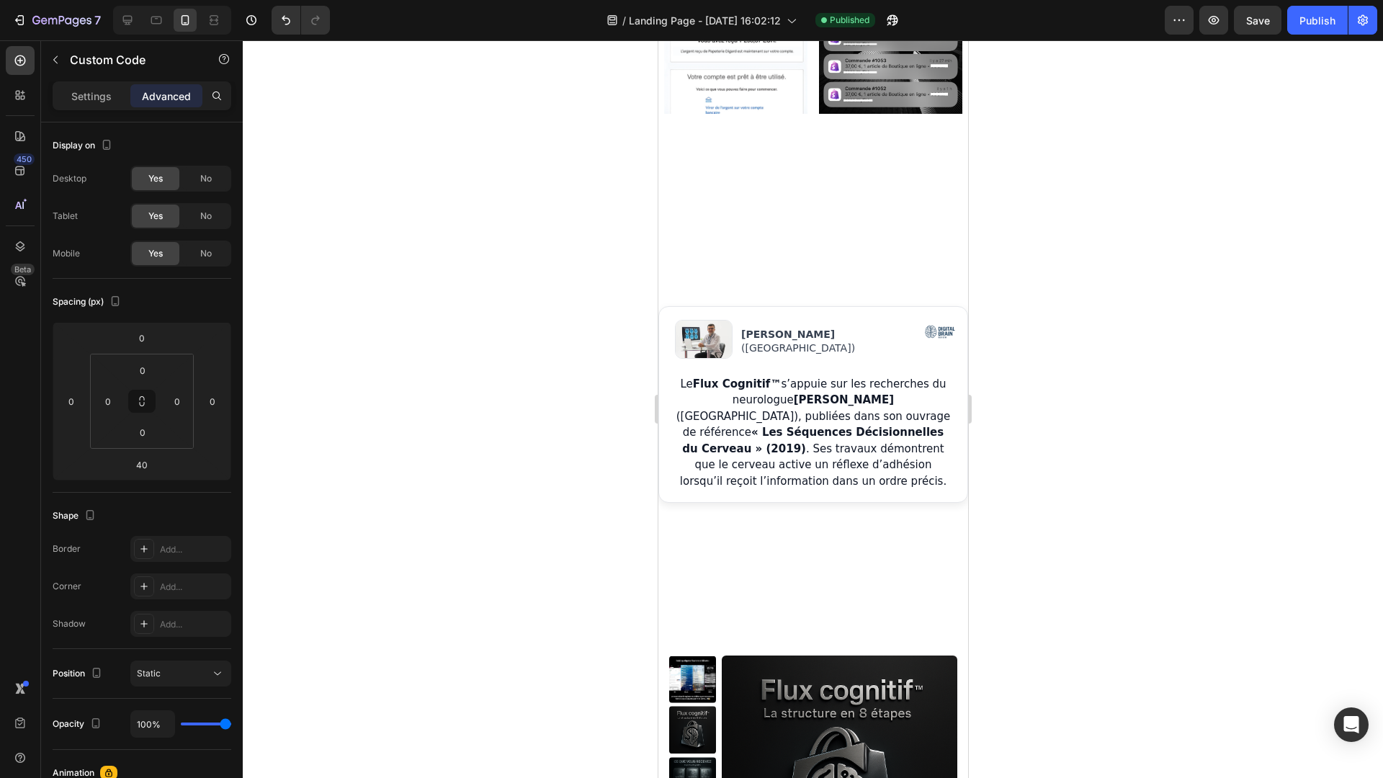
click at [903, 362] on div "[PERSON_NAME] ([GEOGRAPHIC_DATA]) Le Flux Cognitif™ s’appuie sur les recherches…" at bounding box center [812, 404] width 310 height 197
click at [220, 252] on div "No" at bounding box center [206, 253] width 48 height 23
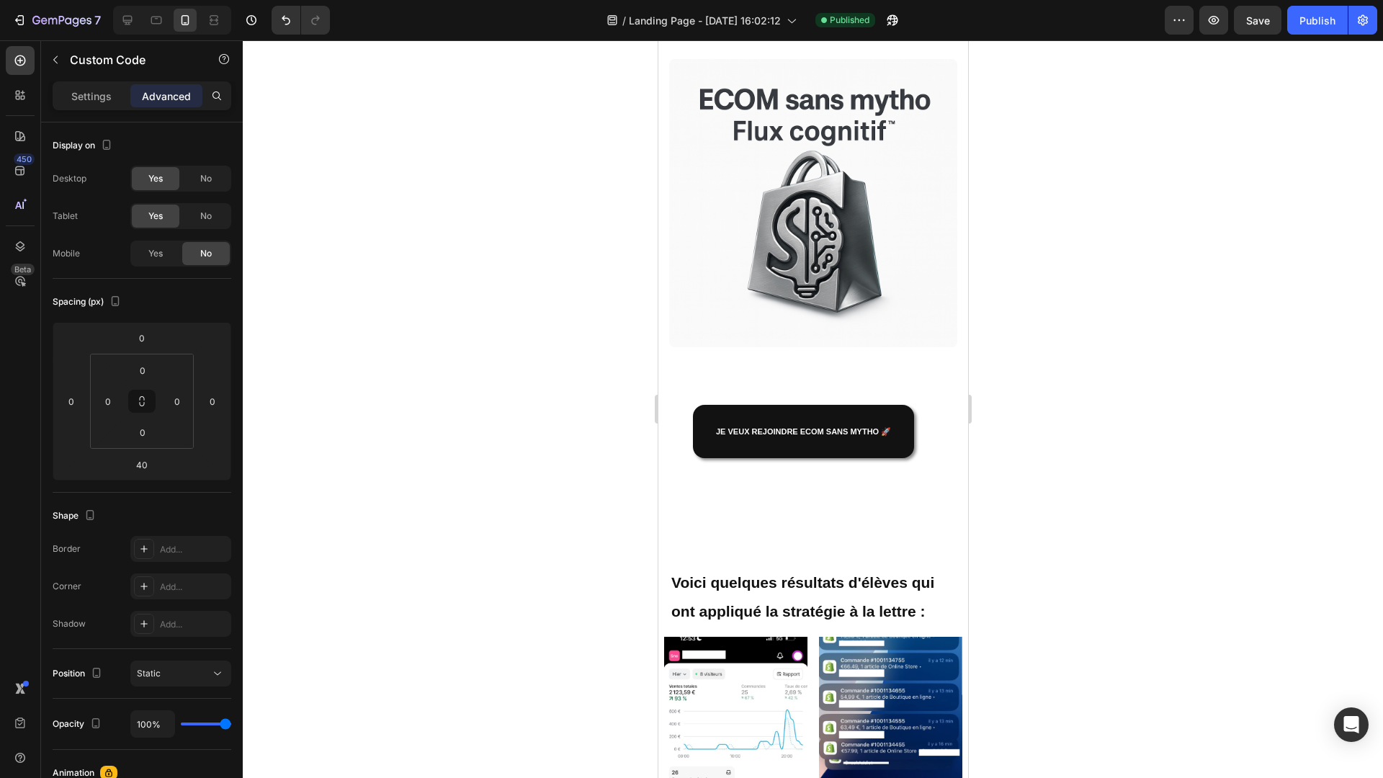
scroll to position [0, 0]
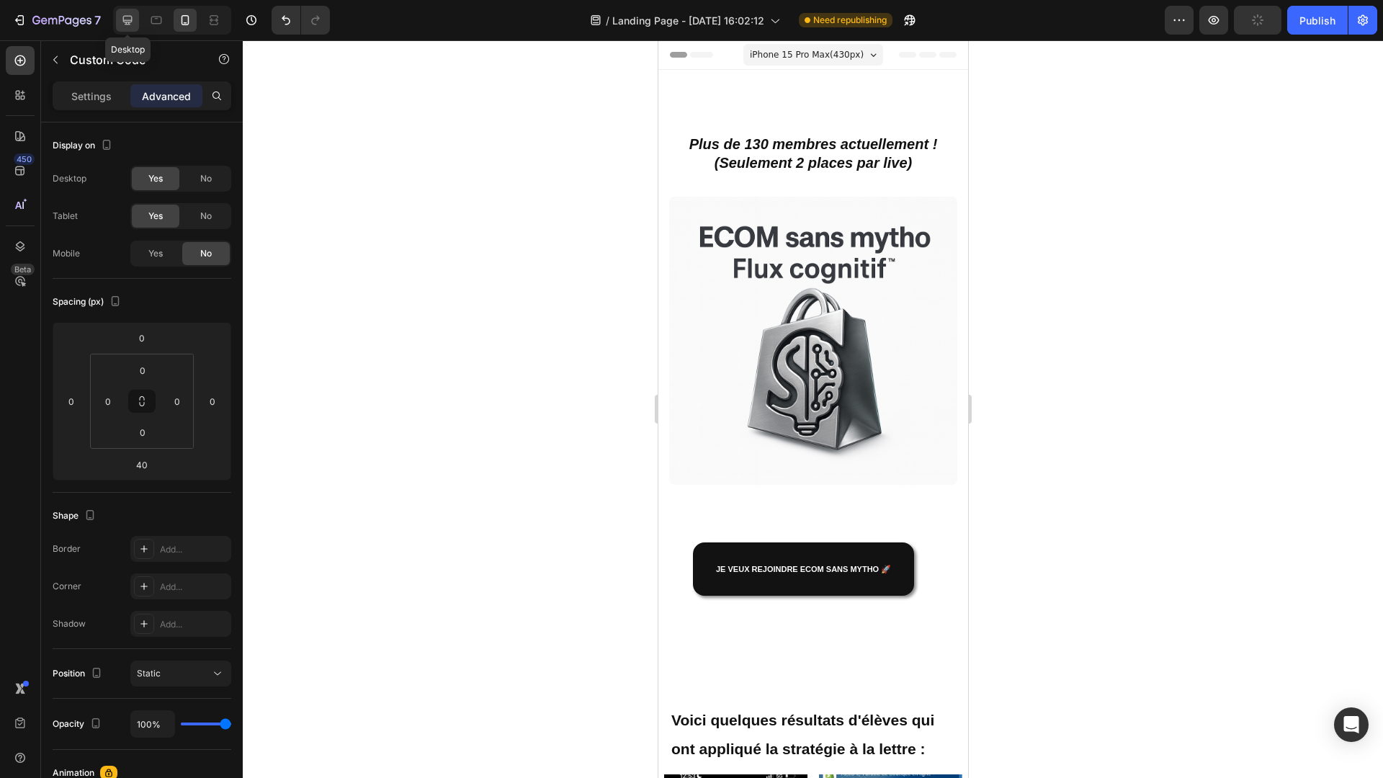
click at [135, 17] on div at bounding box center [127, 20] width 23 height 23
type input "80"
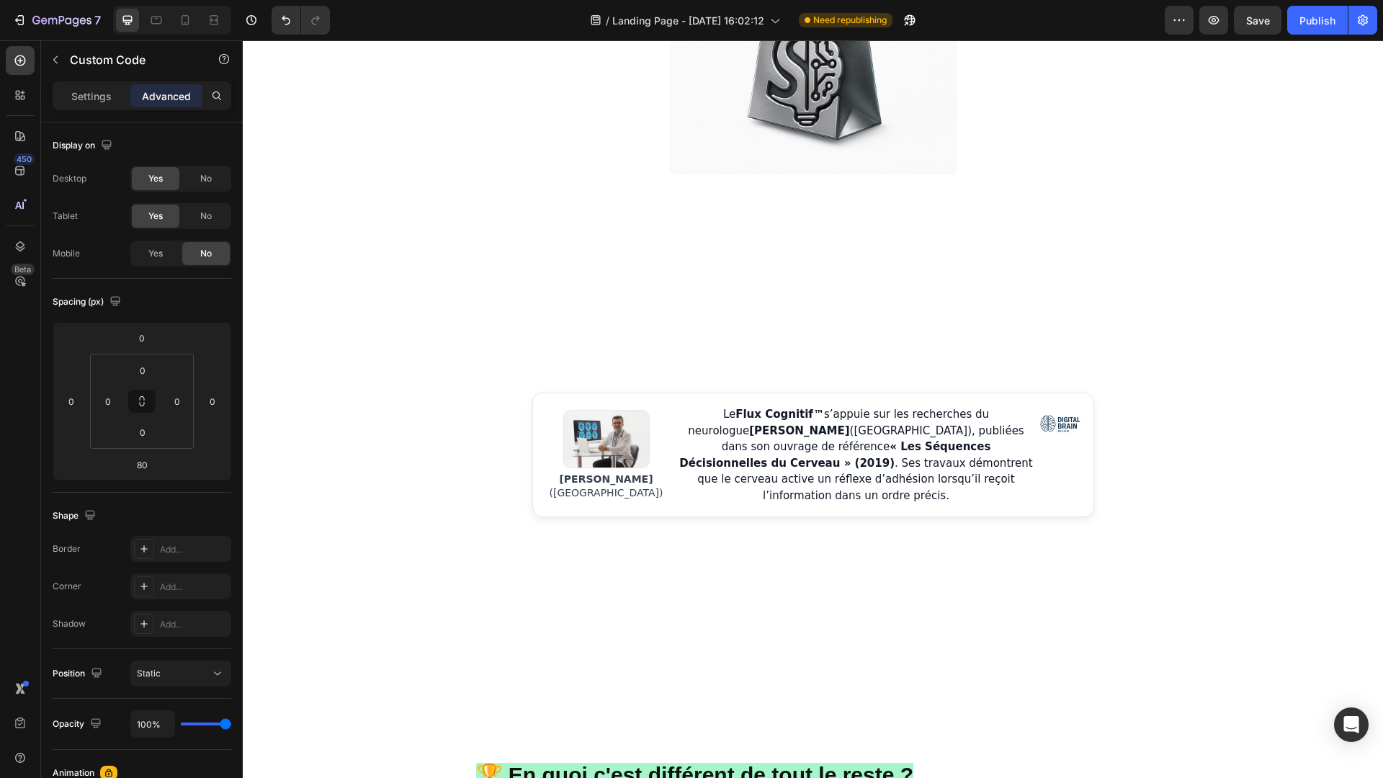
scroll to position [568, 0]
click at [766, 146] on img at bounding box center [813, 32] width 288 height 288
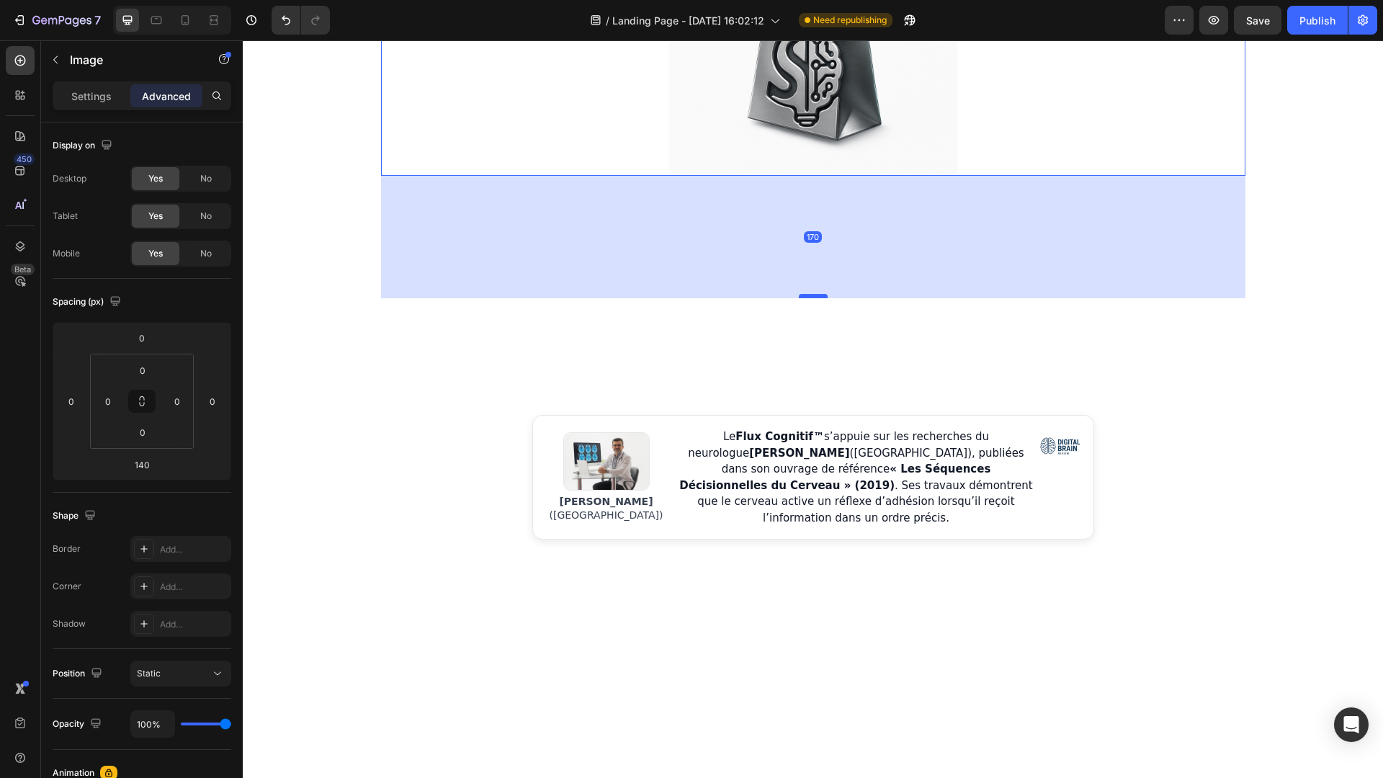
drag, startPoint x: 817, startPoint y: 273, endPoint x: 825, endPoint y: 295, distance: 23.3
click at [825, 295] on div at bounding box center [813, 296] width 29 height 4
type input "170"
click at [876, 501] on p "Le Flux Cognitif™ s’appuie sur les recherches du neurologue [PERSON_NAME] ([GEO…" at bounding box center [856, 476] width 359 height 97
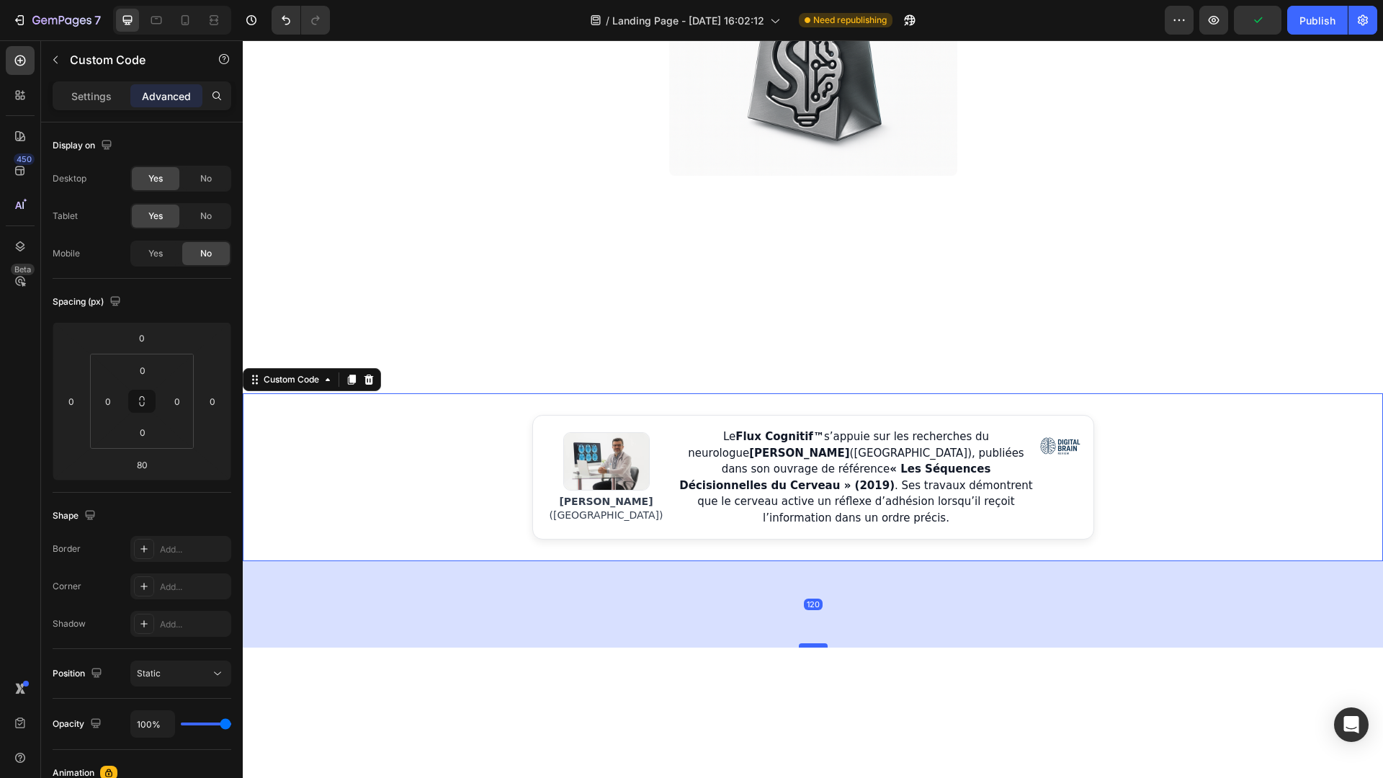
drag, startPoint x: 817, startPoint y: 609, endPoint x: 821, endPoint y: 637, distance: 29.0
click at [821, 643] on div at bounding box center [813, 645] width 29 height 4
click at [179, 21] on icon at bounding box center [185, 20] width 14 height 14
type input "40"
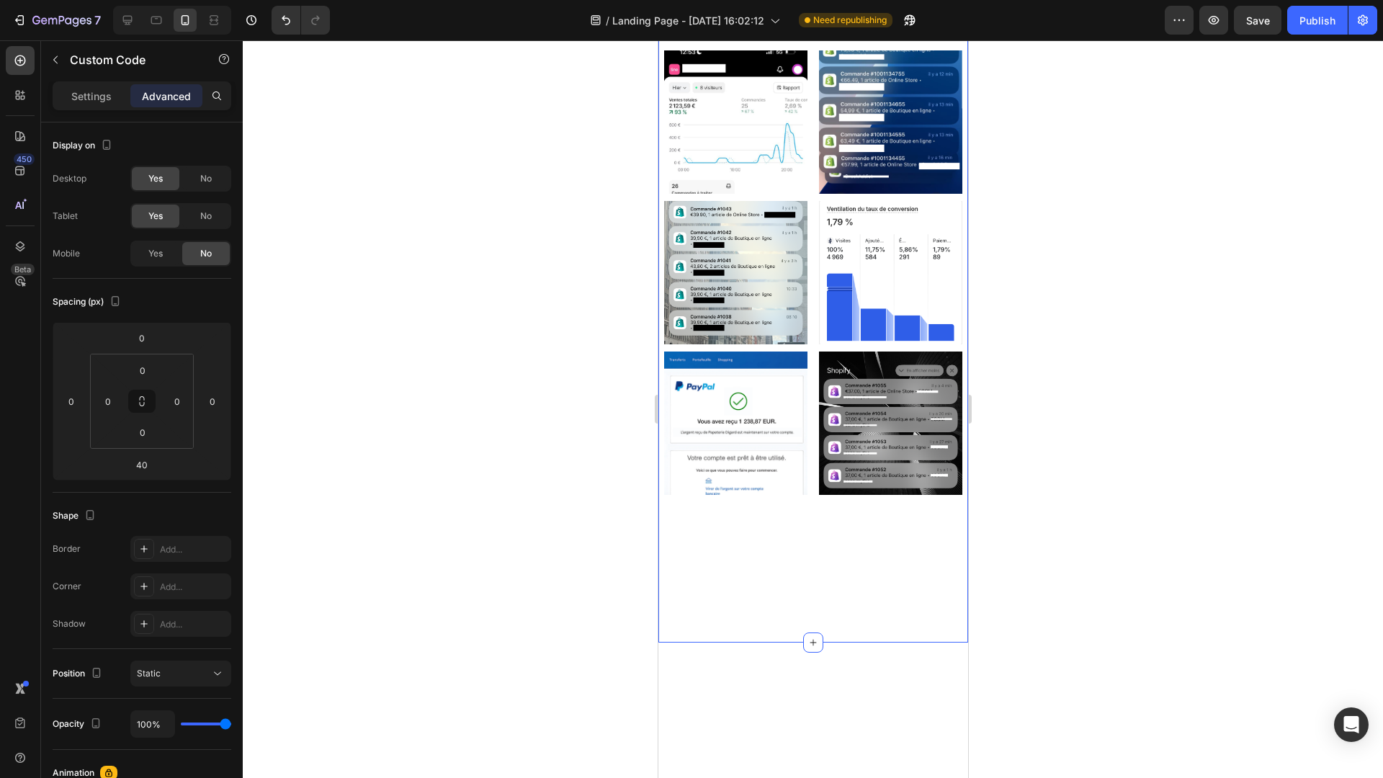
scroll to position [318, 0]
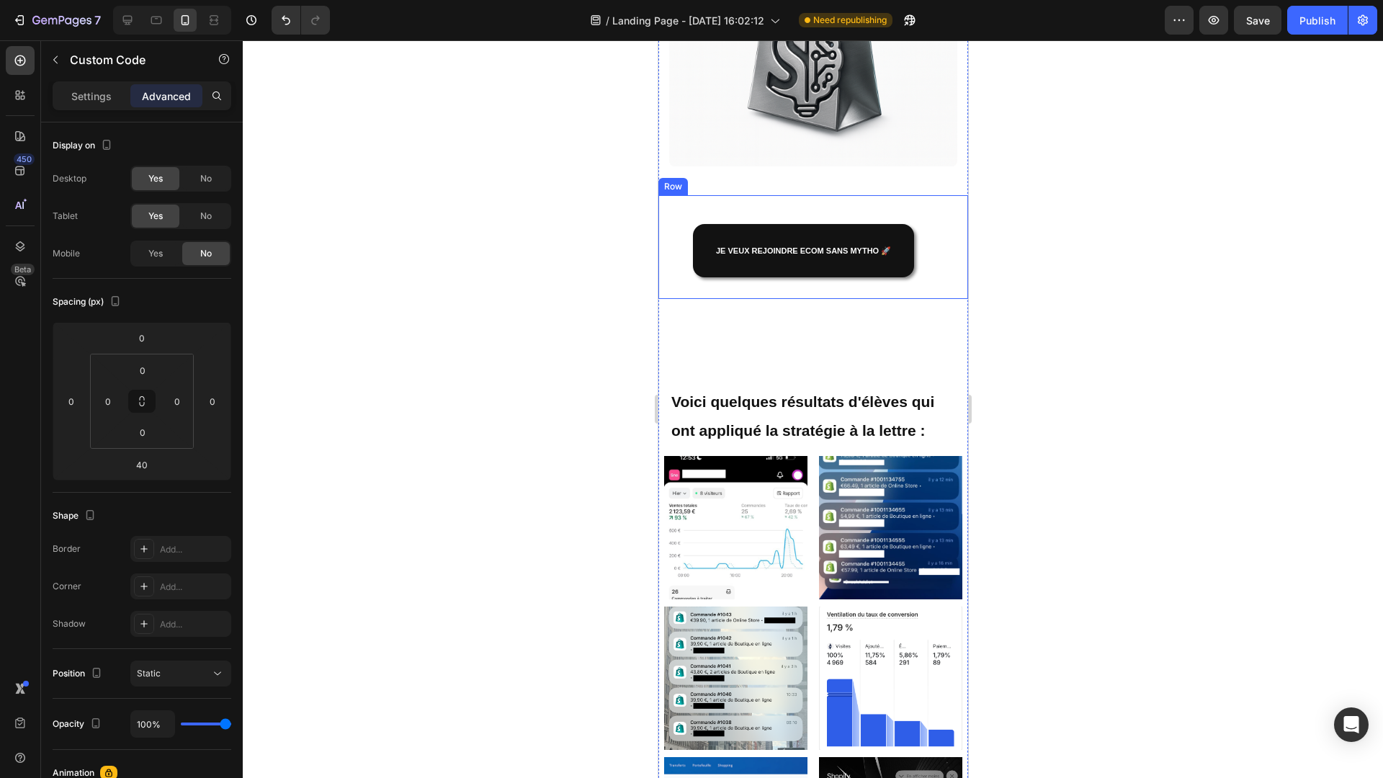
click at [817, 298] on div "JE veux rejoindre ecom sans mytho 🚀 [PERSON_NAME]" at bounding box center [812, 247] width 310 height 104
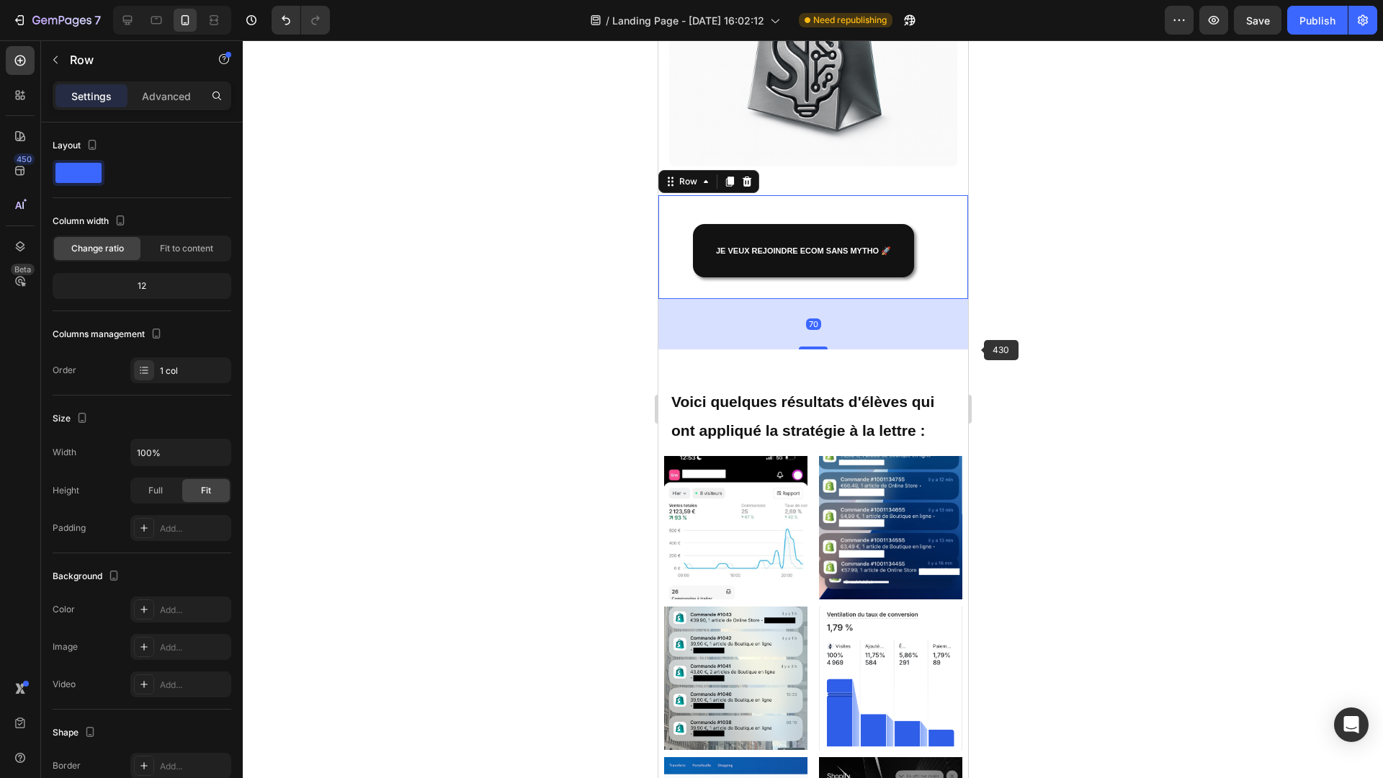
click at [1005, 364] on div at bounding box center [813, 408] width 1140 height 737
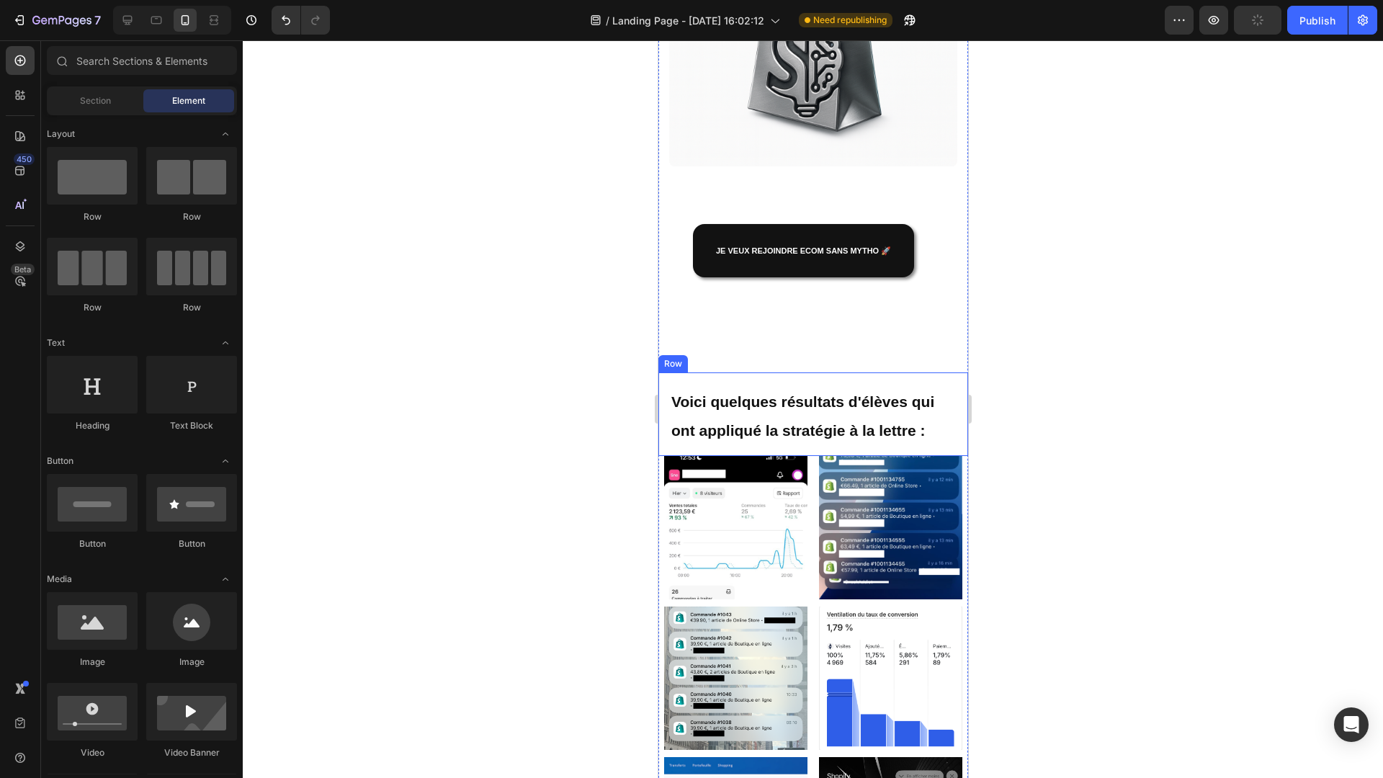
click at [816, 376] on div "Voici quelques résultats d'élèves qui ont appliqué la stratégie à la lettre : H…" at bounding box center [812, 414] width 310 height 84
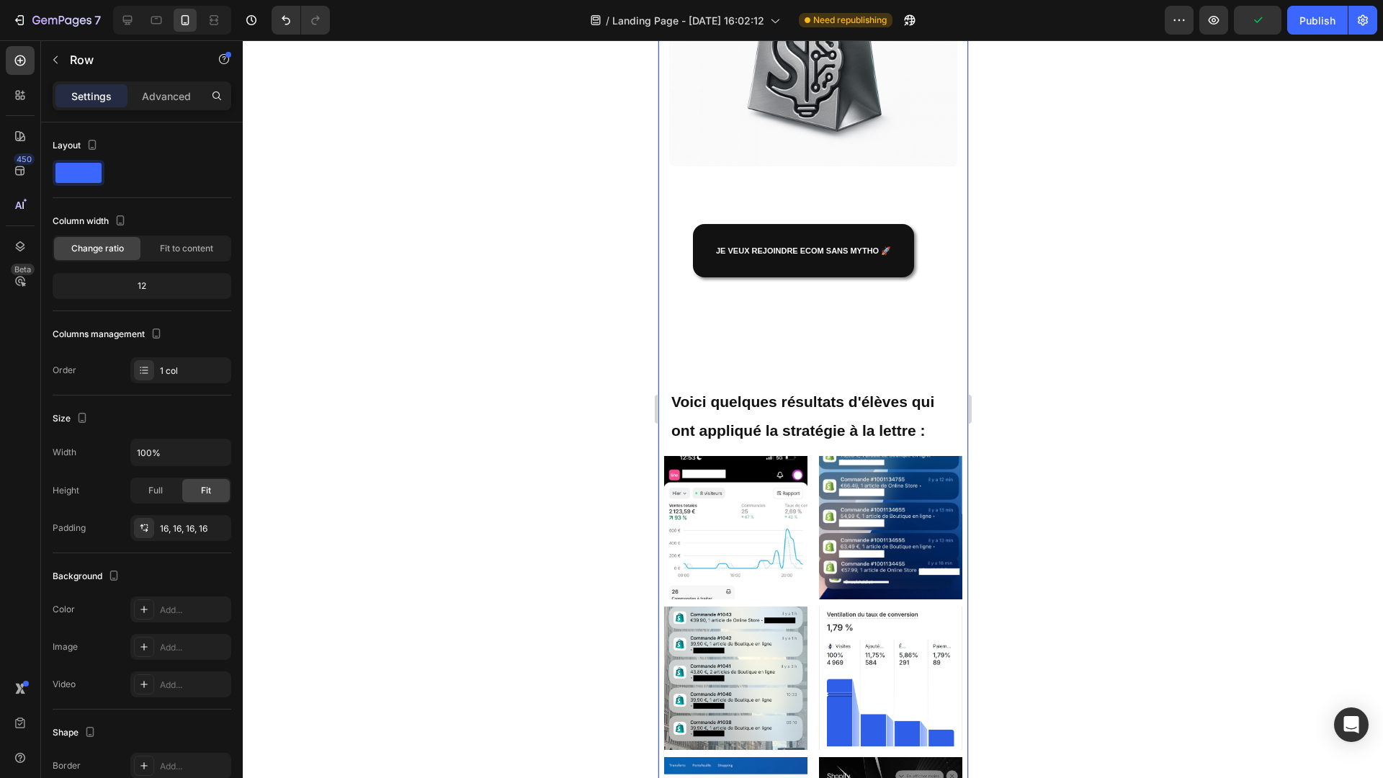
click at [782, 346] on div "Image JE veux rejoindre ecom sans mytho 🚀 Button Row Voici quelques résultats d…" at bounding box center [812, 426] width 310 height 1097
click at [54, 63] on icon "button" at bounding box center [56, 60] width 12 height 12
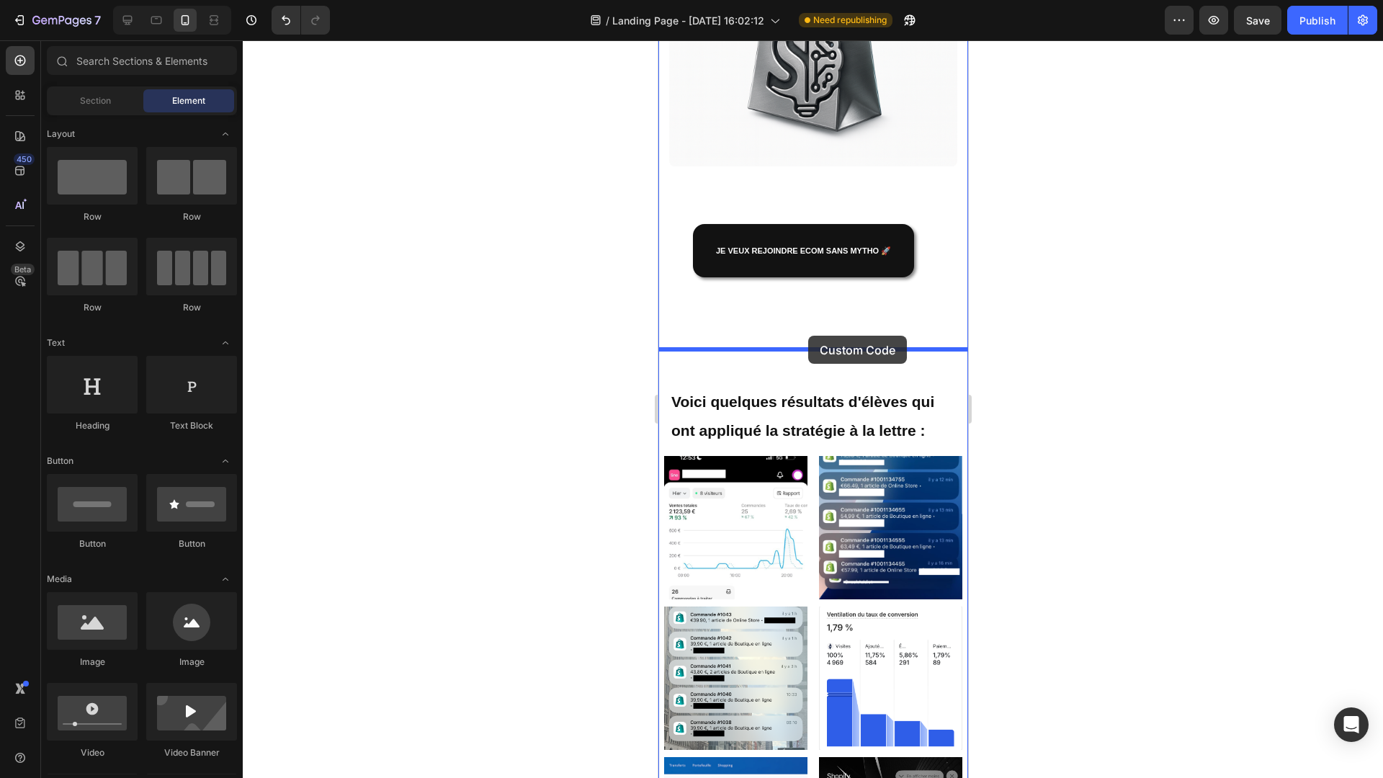
drag, startPoint x: 746, startPoint y: 754, endPoint x: 807, endPoint y: 336, distance: 422.8
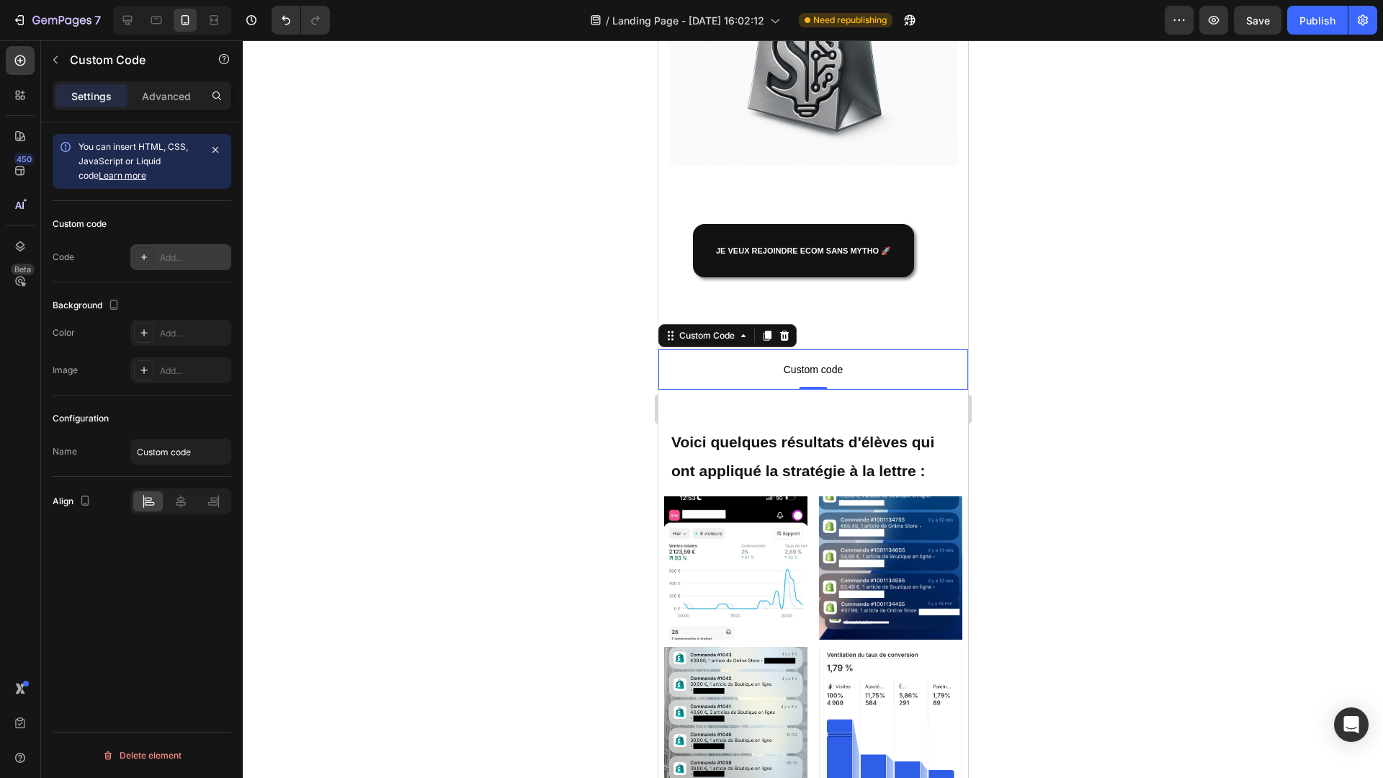
click at [188, 258] on div "Add..." at bounding box center [194, 257] width 68 height 13
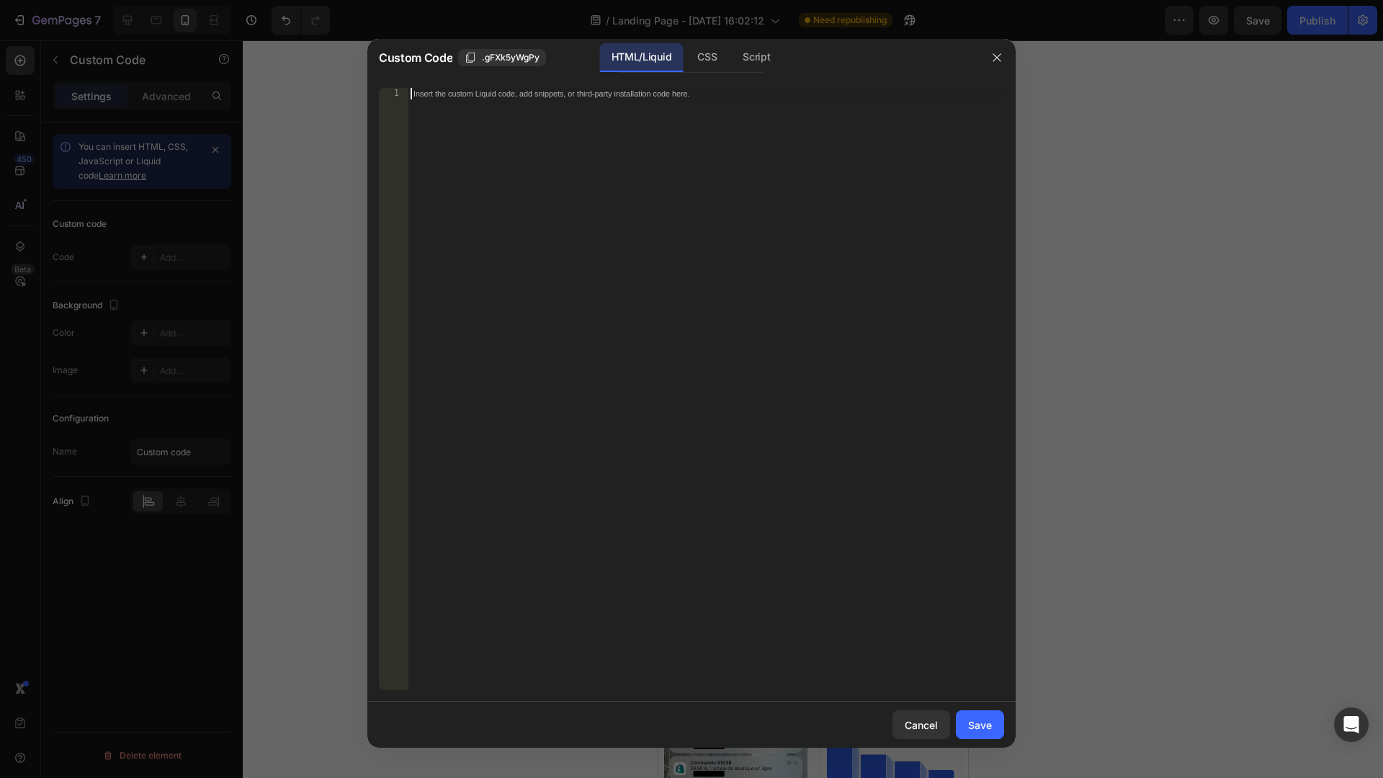
click at [526, 109] on div "Insert the custom Liquid code, add snippets, or third-party installation code h…" at bounding box center [706, 400] width 596 height 625
paste textarea "Neuropsychologia"
type textarea "Neuropsychologia"
click at [457, 89] on div "Neuropsychologia" at bounding box center [706, 400] width 596 height 625
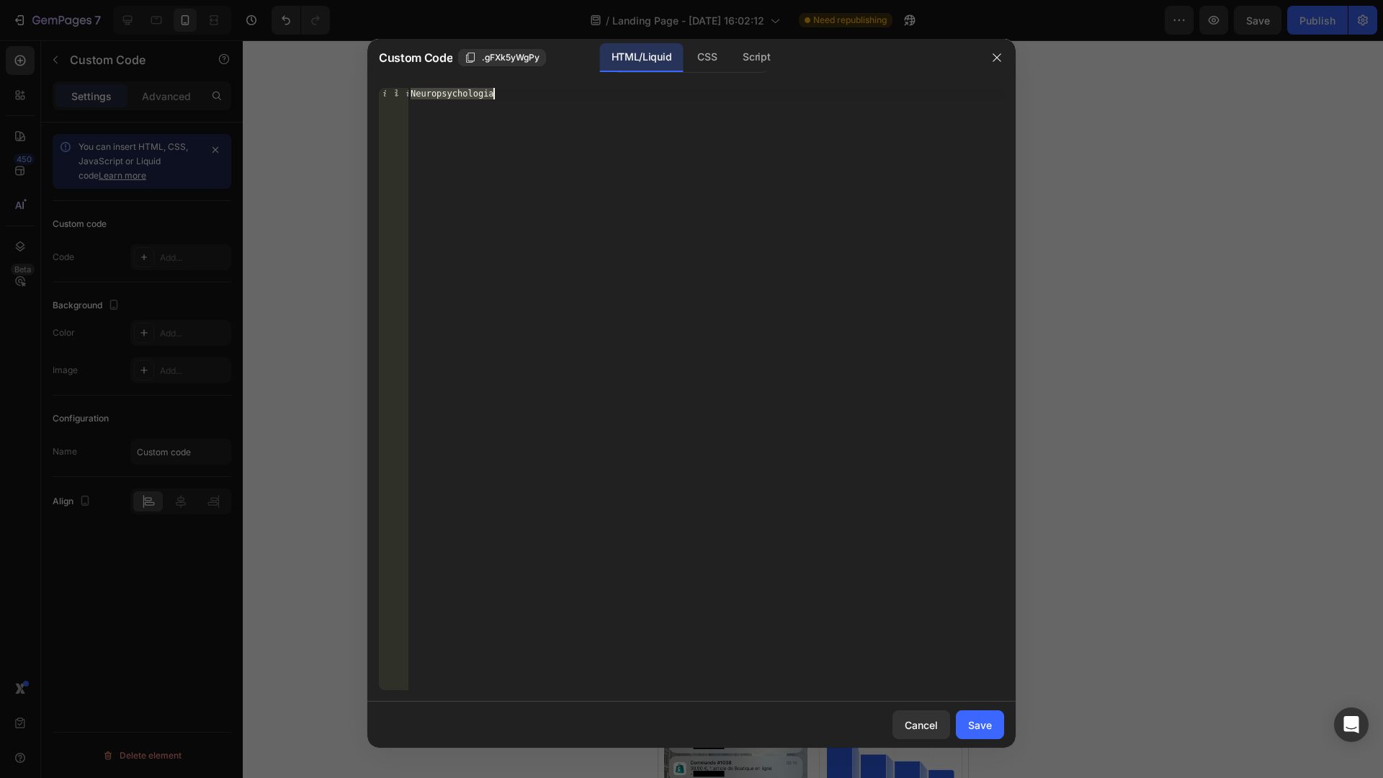
click at [457, 89] on div "Neuropsychologia" at bounding box center [706, 400] width 596 height 625
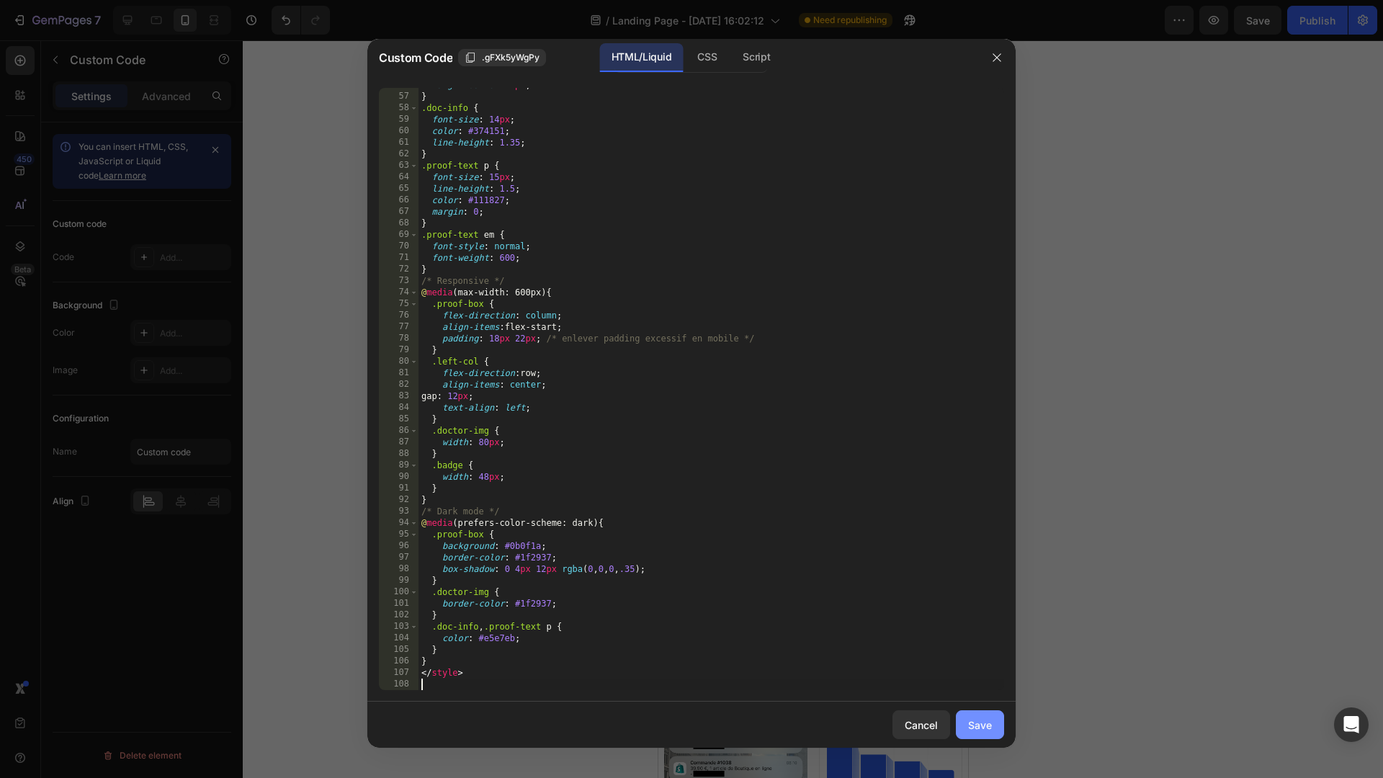
click at [979, 720] on div "Save" at bounding box center [980, 724] width 24 height 15
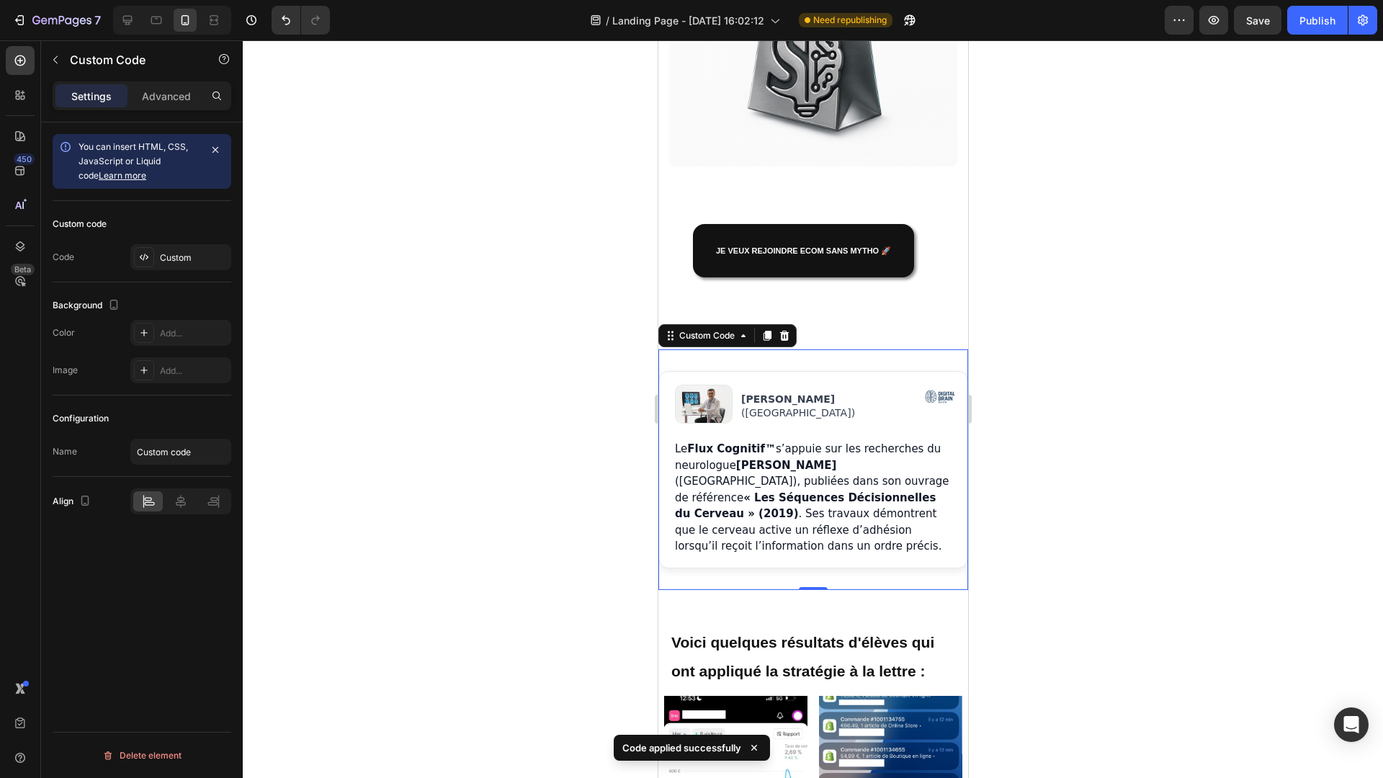
click at [1061, 381] on div at bounding box center [813, 408] width 1140 height 737
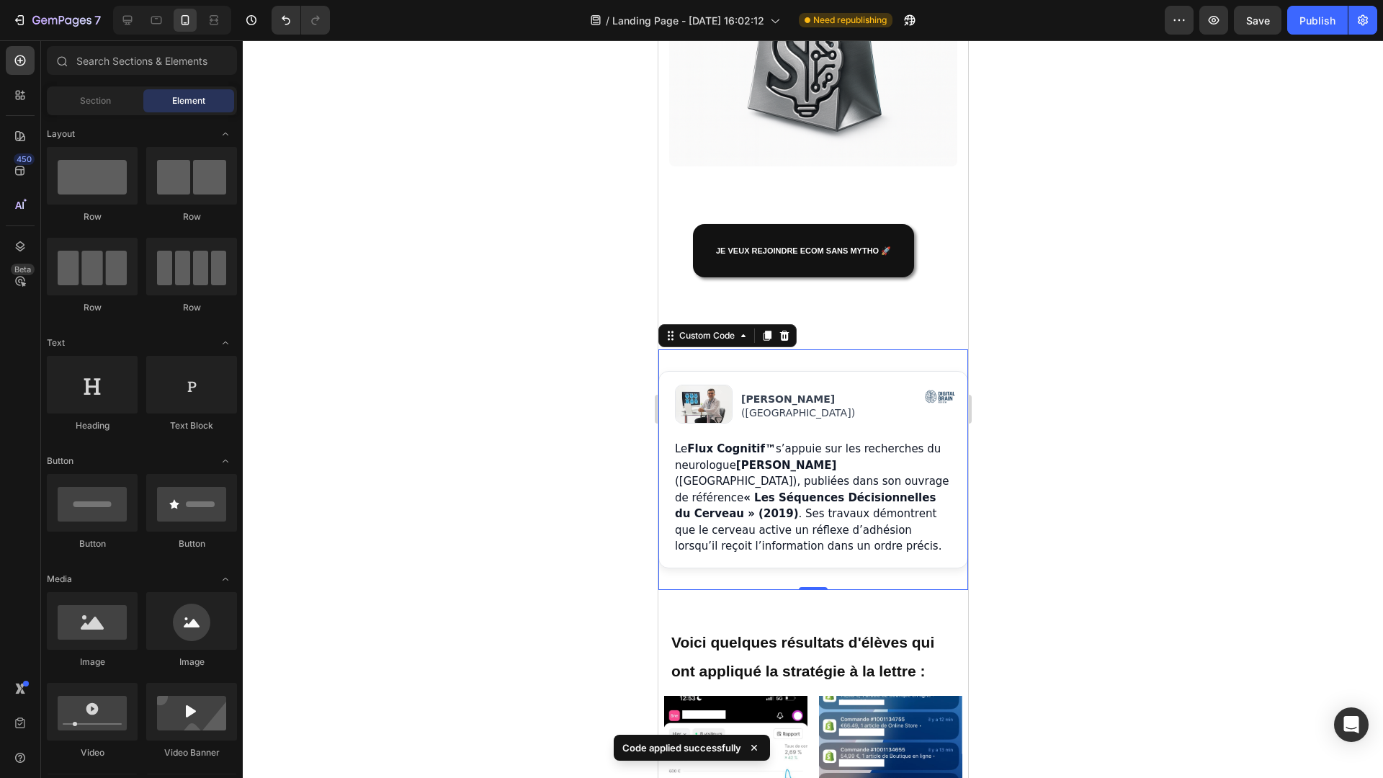
click at [891, 443] on p "Le Flux Cognitif™ s’appuie sur les recherches du neurologue [PERSON_NAME] ([GEO…" at bounding box center [812, 498] width 277 height 114
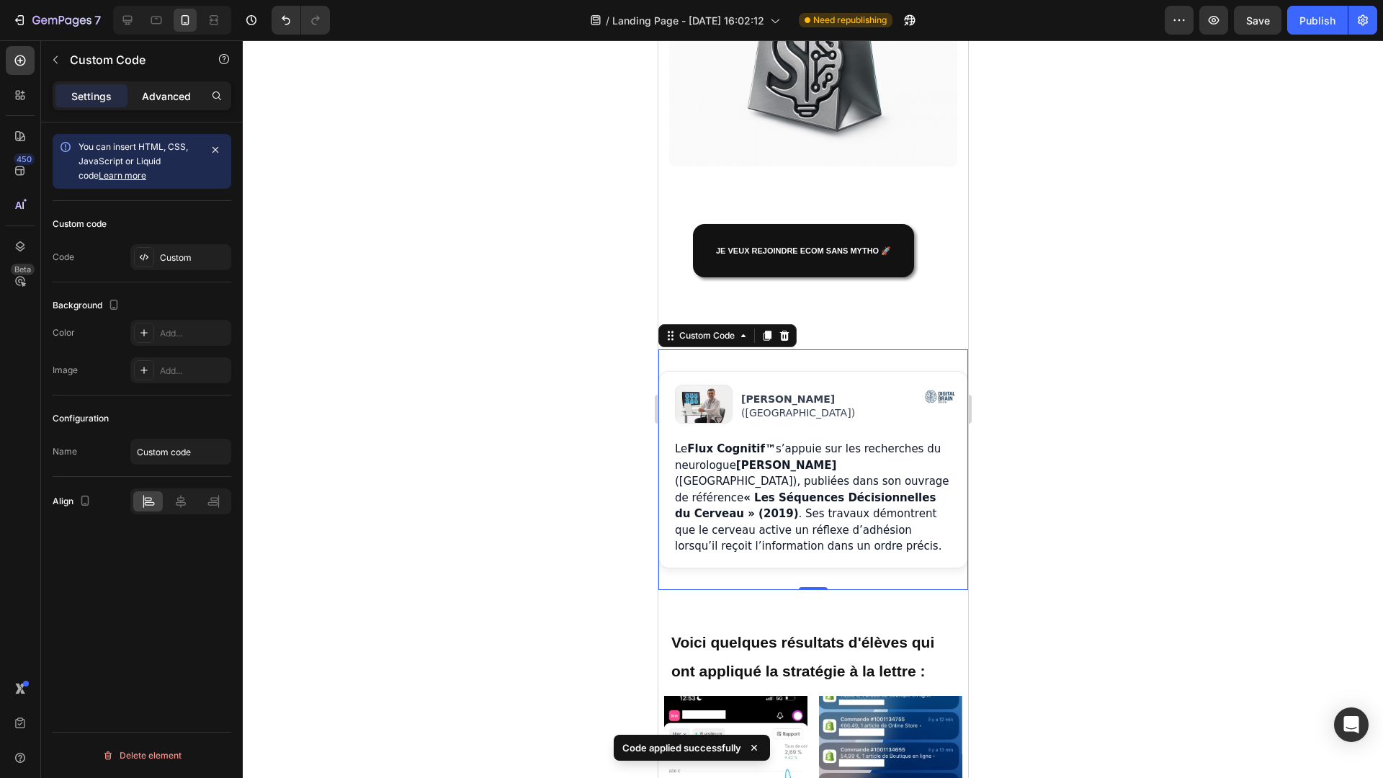
click at [166, 93] on p "Advanced" at bounding box center [166, 96] width 49 height 15
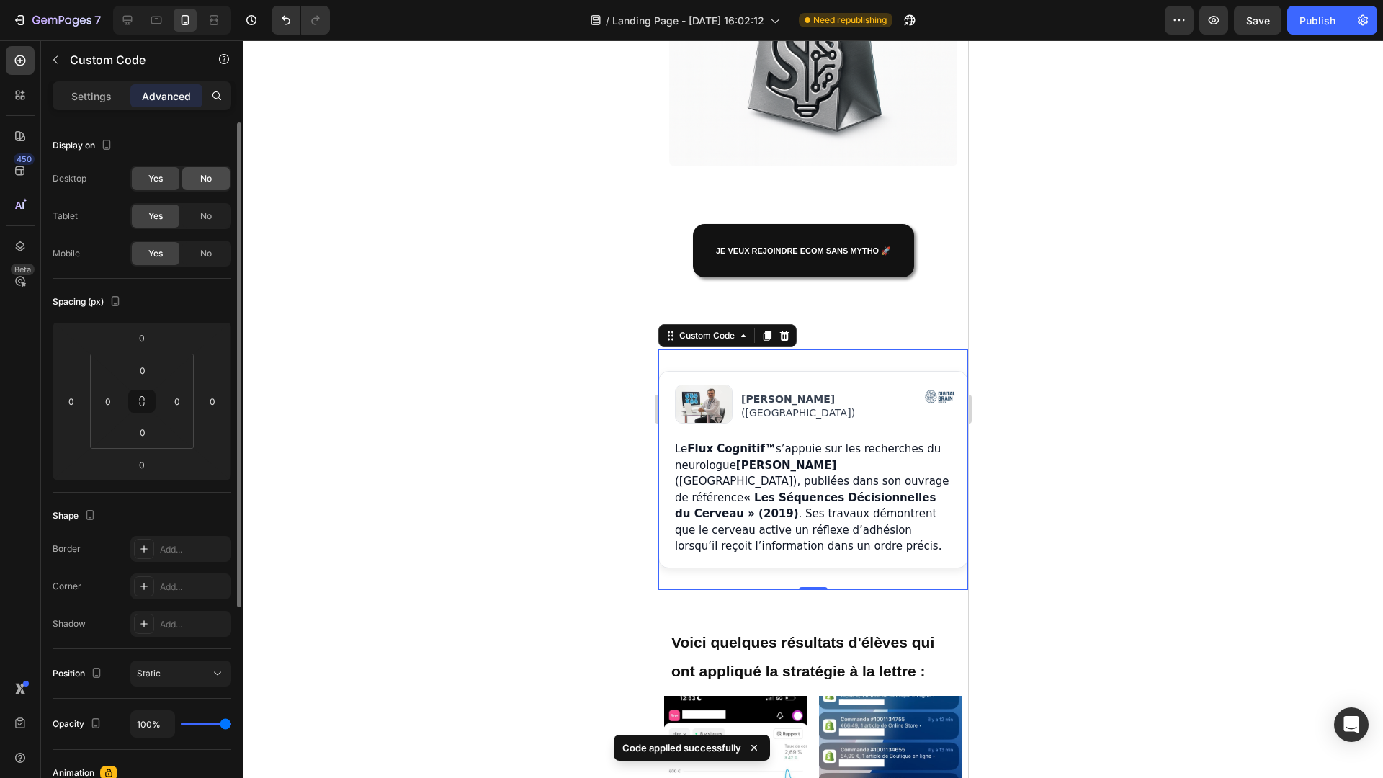
click at [197, 179] on div "No" at bounding box center [206, 178] width 48 height 23
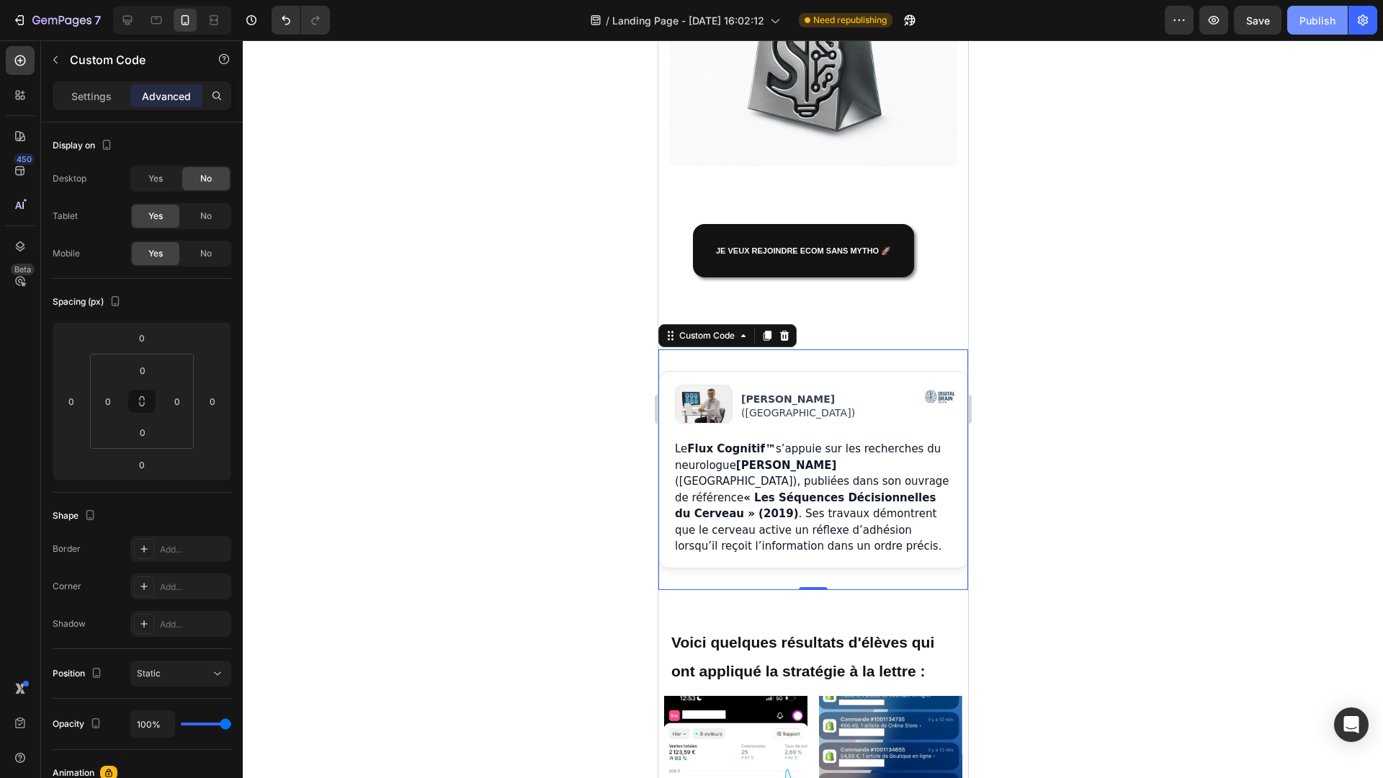
click at [1293, 22] on button "Publish" at bounding box center [1317, 20] width 60 height 29
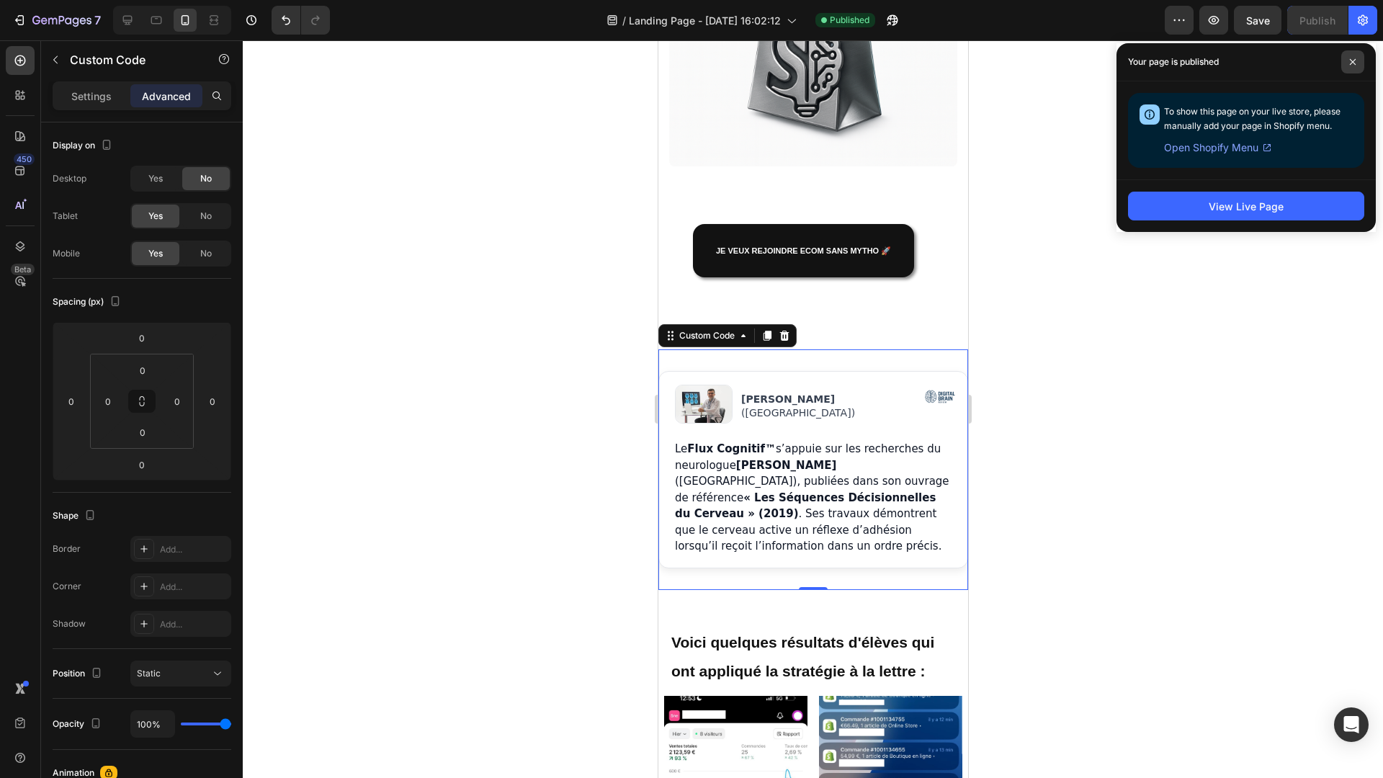
click at [1352, 53] on span at bounding box center [1352, 61] width 23 height 23
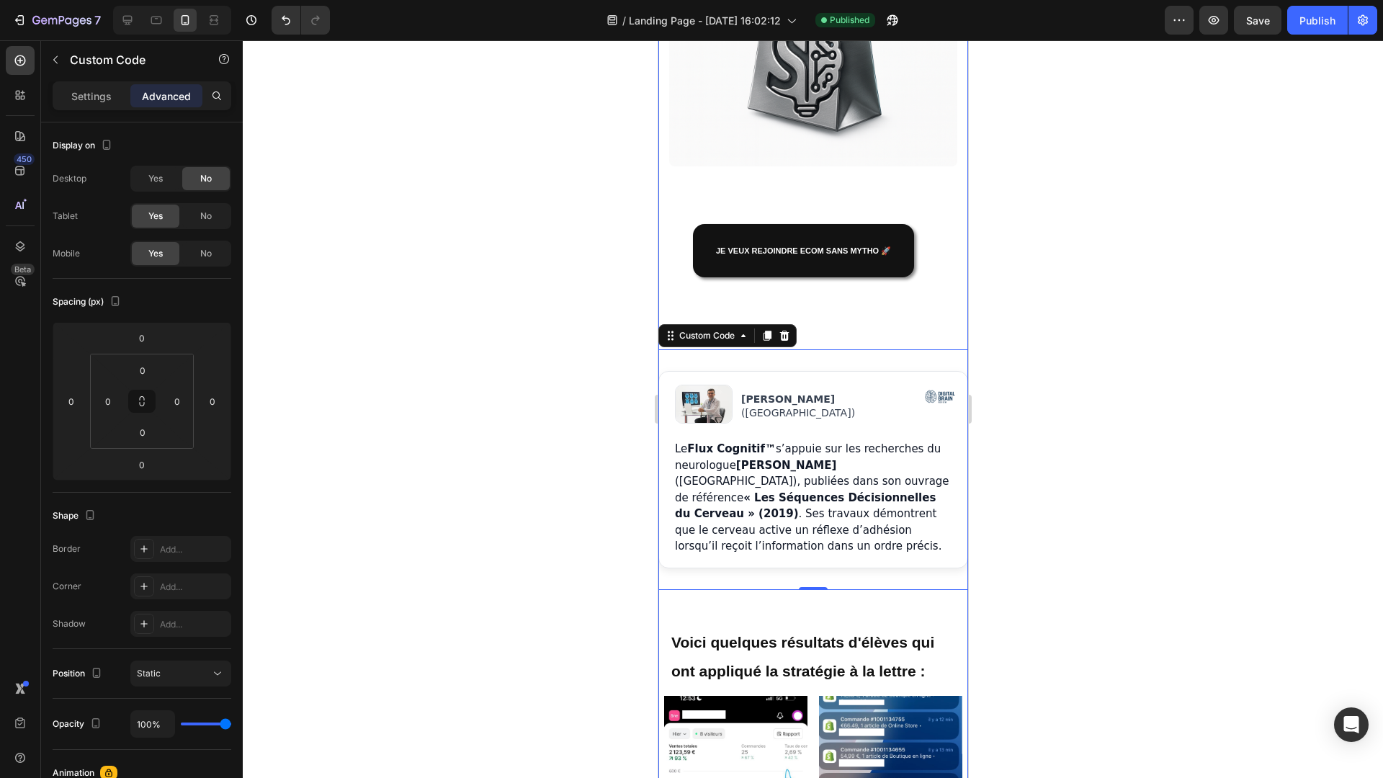
scroll to position [0, 0]
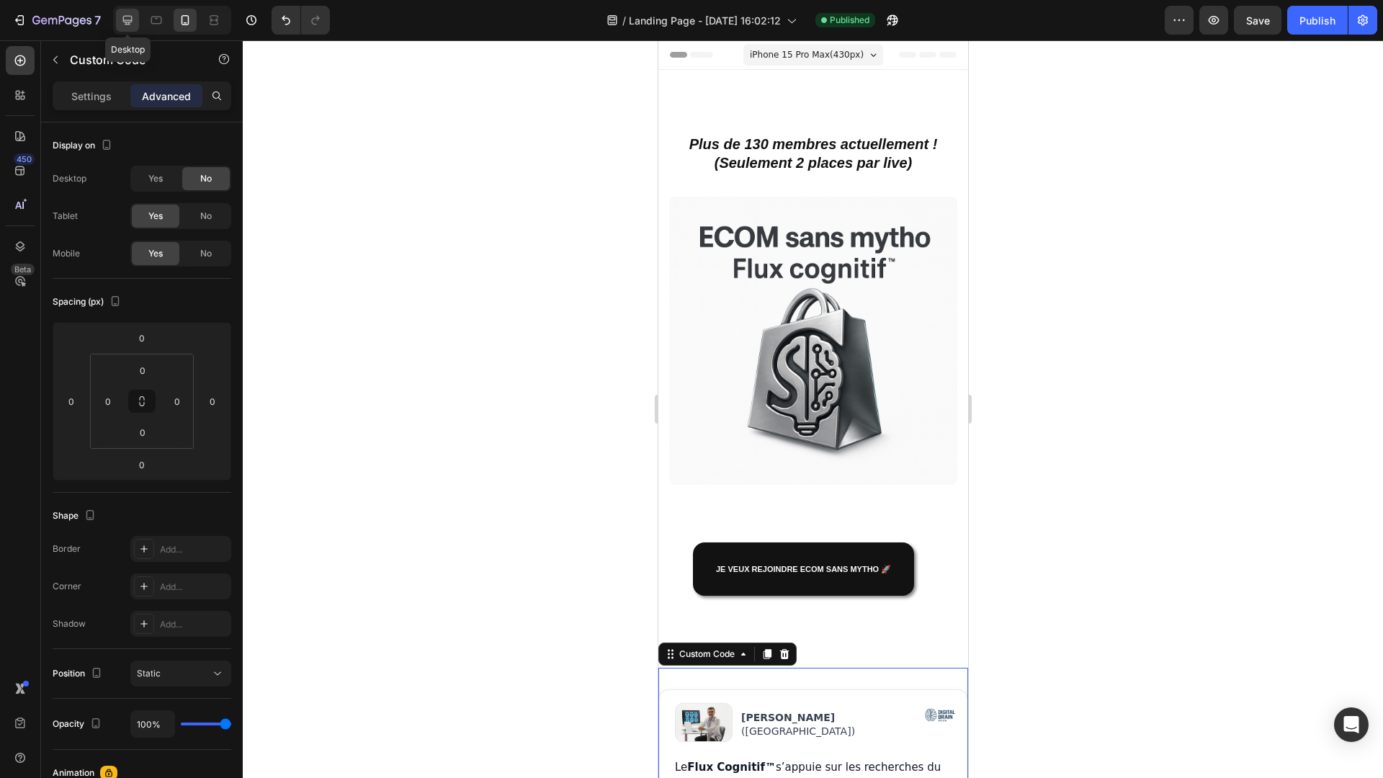
click at [135, 18] on div at bounding box center [127, 20] width 23 height 23
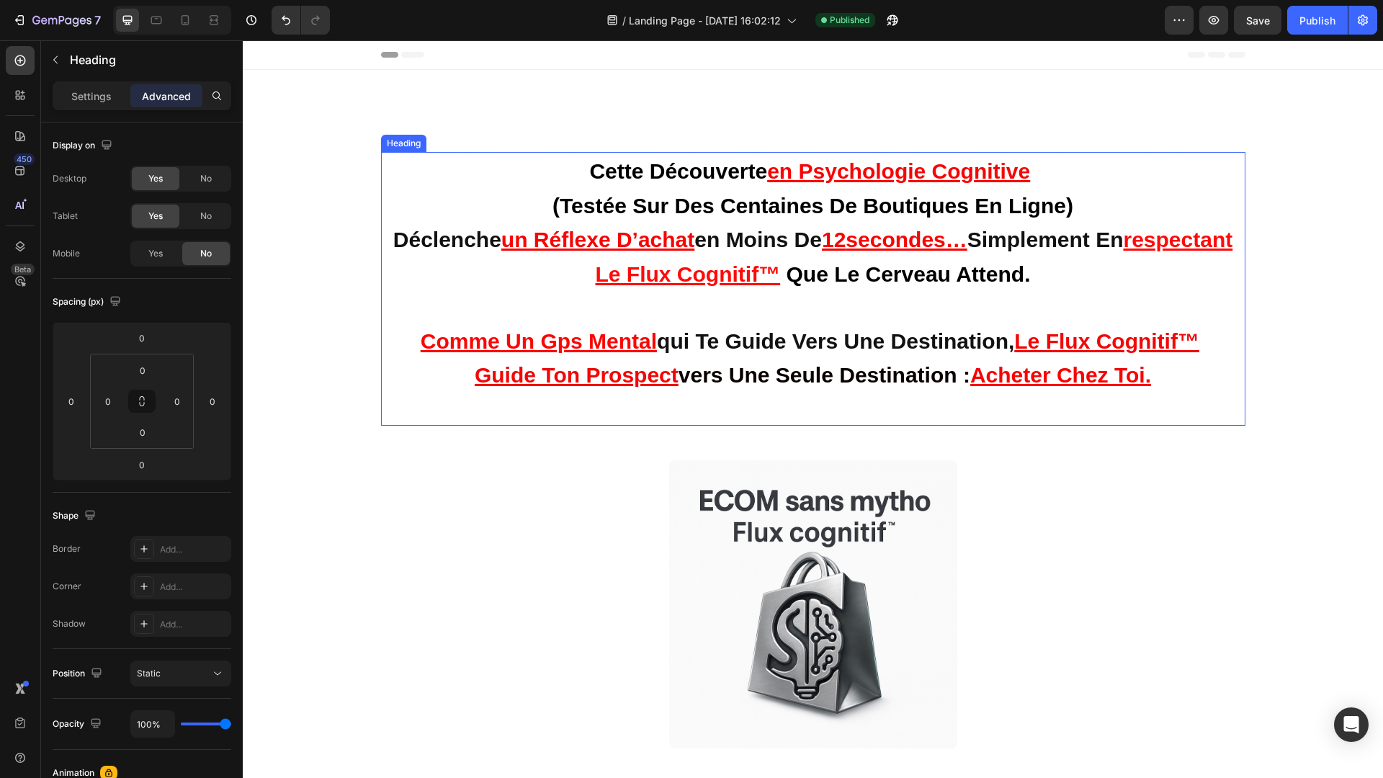
click at [966, 240] on u "secondes…" at bounding box center [905, 240] width 121 height 24
click at [1064, 174] on h2 "cette découverte en psychologie cognitive (testée sur des centaines de boutique…" at bounding box center [813, 289] width 864 height 274
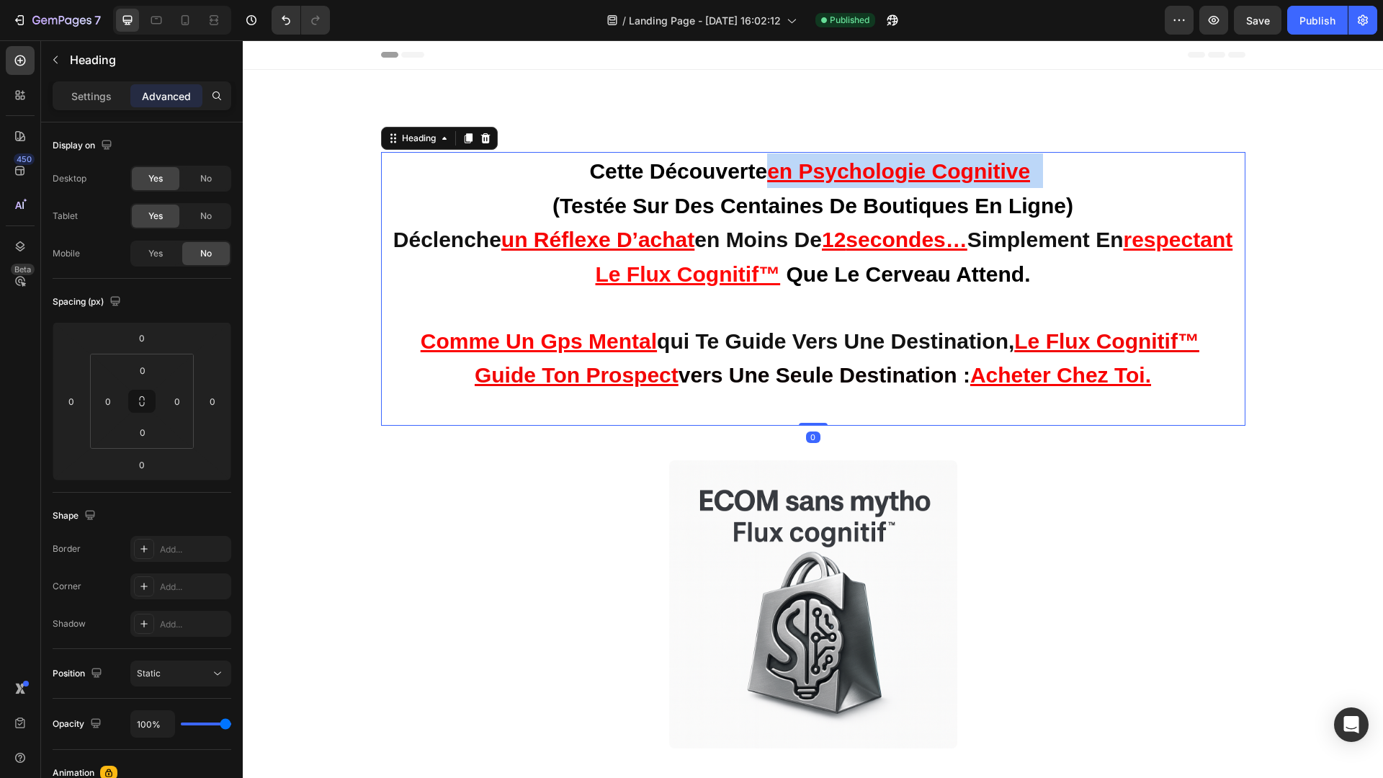
click at [1064, 174] on p "cette découverte en psychologie cognitive (testée sur des centaines de boutique…" at bounding box center [813, 288] width 847 height 271
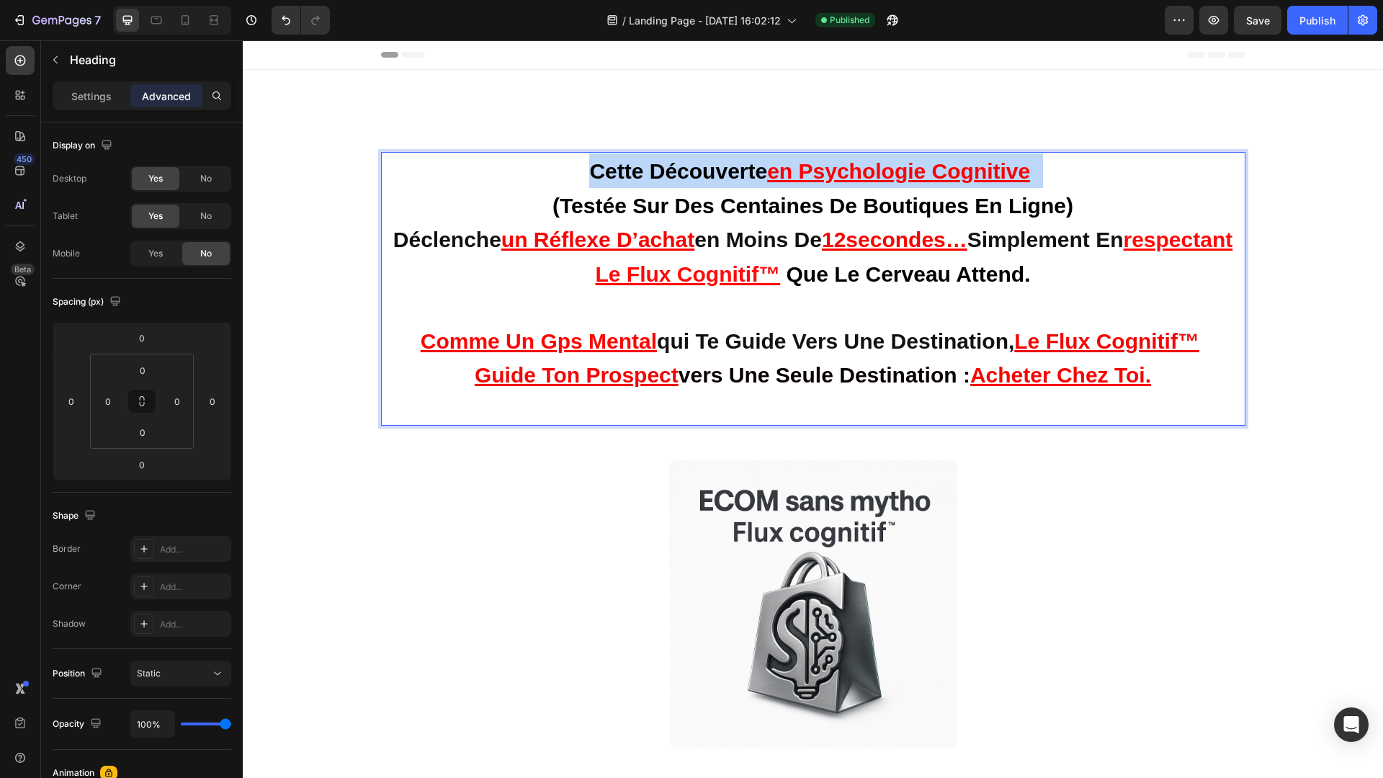
click at [1064, 174] on p "cette découverte en psychologie cognitive (testée sur des centaines de boutique…" at bounding box center [813, 288] width 847 height 271
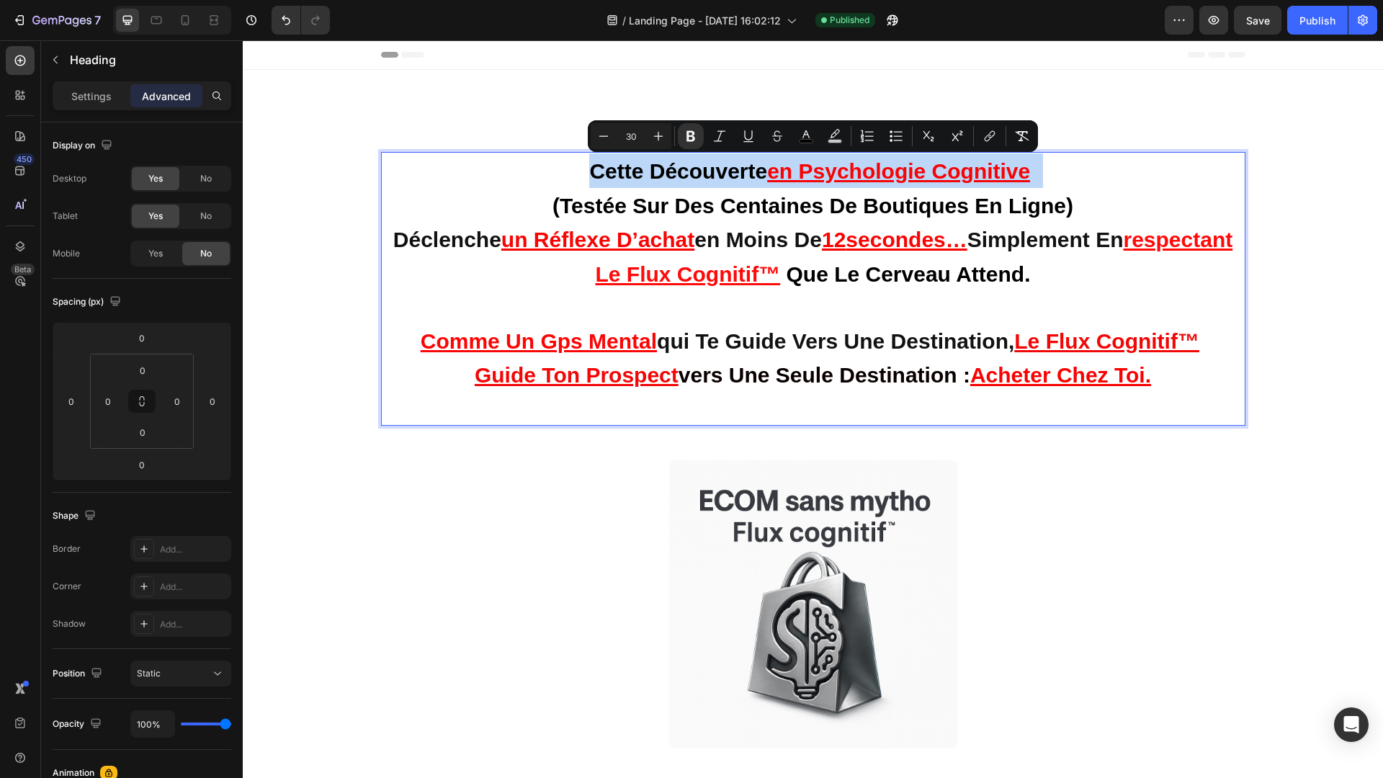
click at [1067, 174] on p "cette découverte en psychologie cognitive (testée sur des centaines de boutique…" at bounding box center [813, 288] width 847 height 271
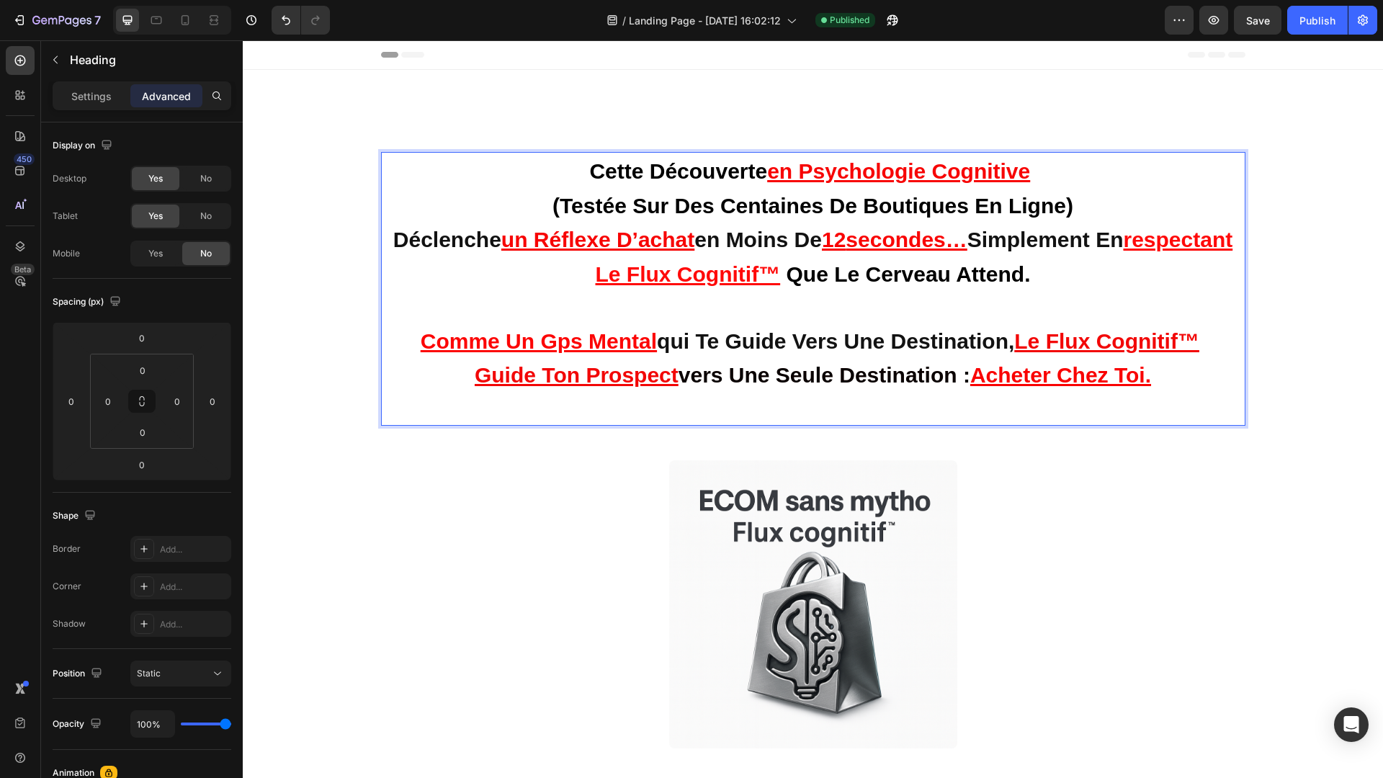
click at [1030, 172] on u "en psychologie cognitive" at bounding box center [898, 171] width 263 height 24
click at [1114, 172] on p "cette découverte en psychologie cognitive (testée sur des centaines de boutique…" at bounding box center [813, 288] width 847 height 271
click at [1113, 195] on p "cette découverte en psychologie cognitive (testée sur des centaines de boutique…" at bounding box center [813, 288] width 847 height 271
click at [1064, 172] on p "cette découverte en psychologie cognitive (testée sur des centaines de boutique…" at bounding box center [813, 288] width 847 height 271
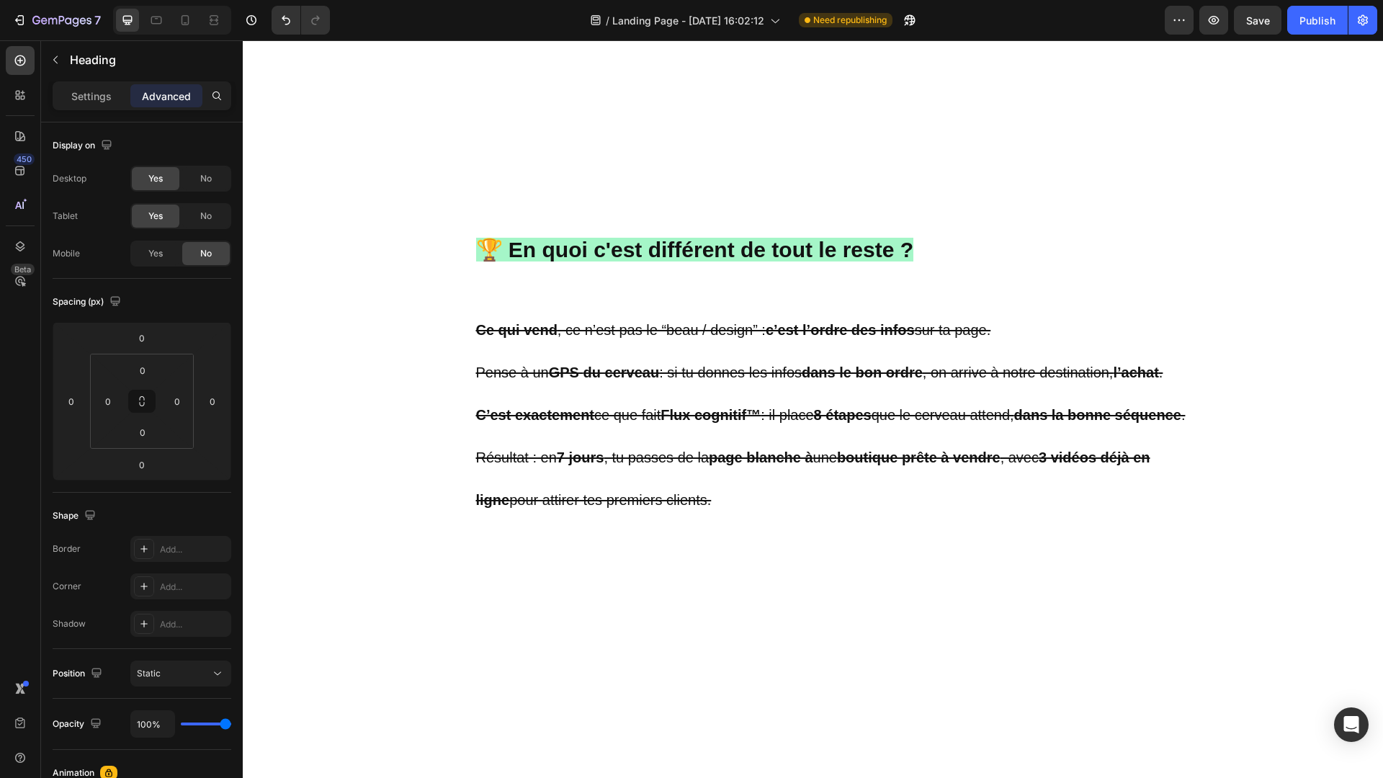
scroll to position [1173, 0]
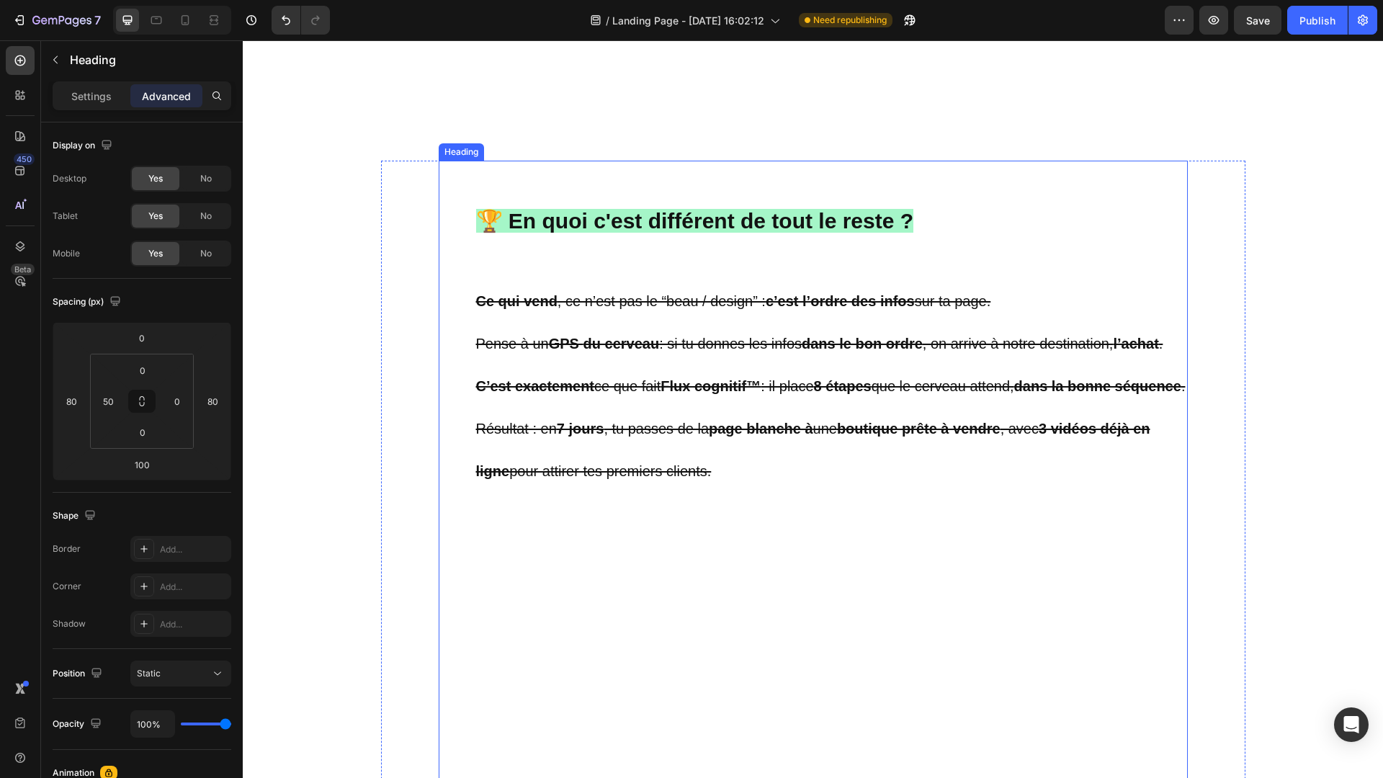
click at [511, 336] on s "Pense à un GPS du cerveau : si tu donnes les infos dans le bon ordre , on arriv…" at bounding box center [819, 344] width 687 height 16
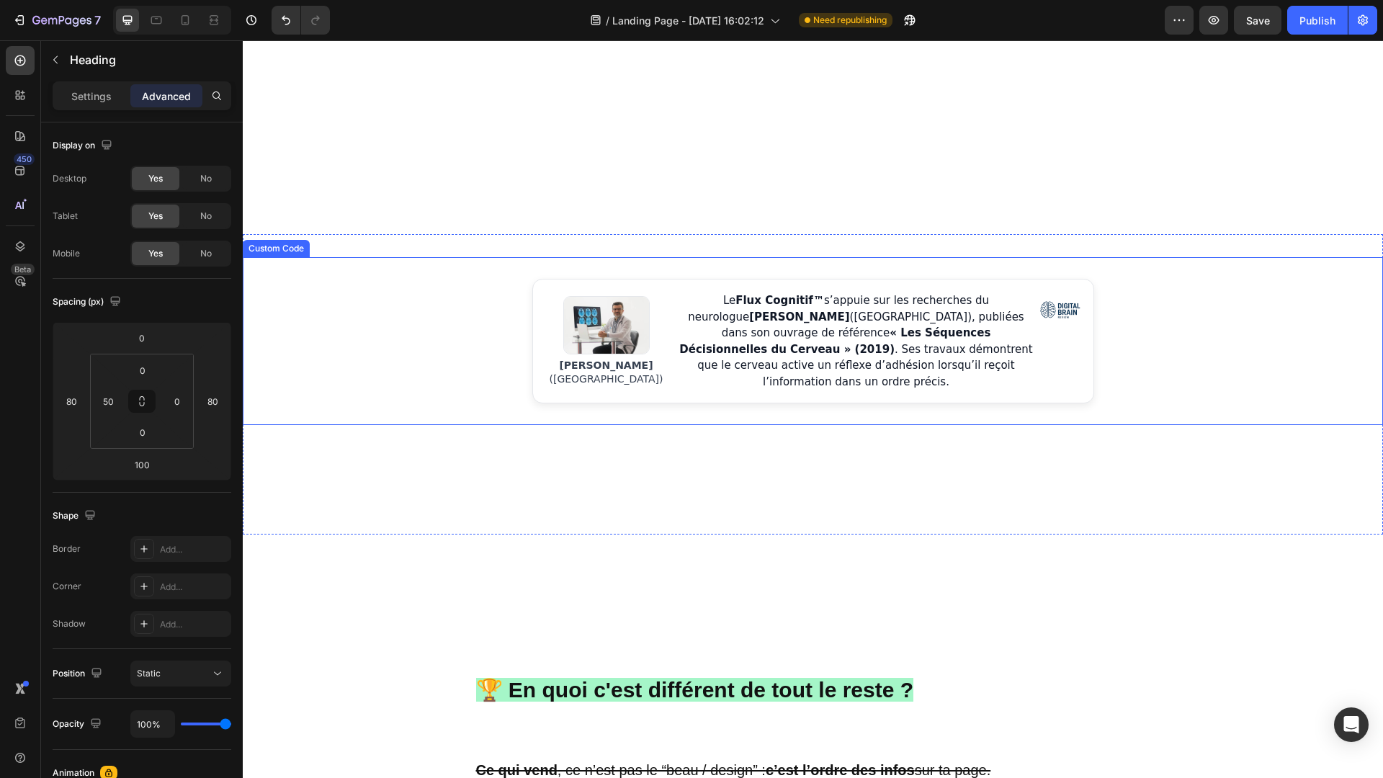
scroll to position [1037, 0]
